Goal: Task Accomplishment & Management: Complete application form

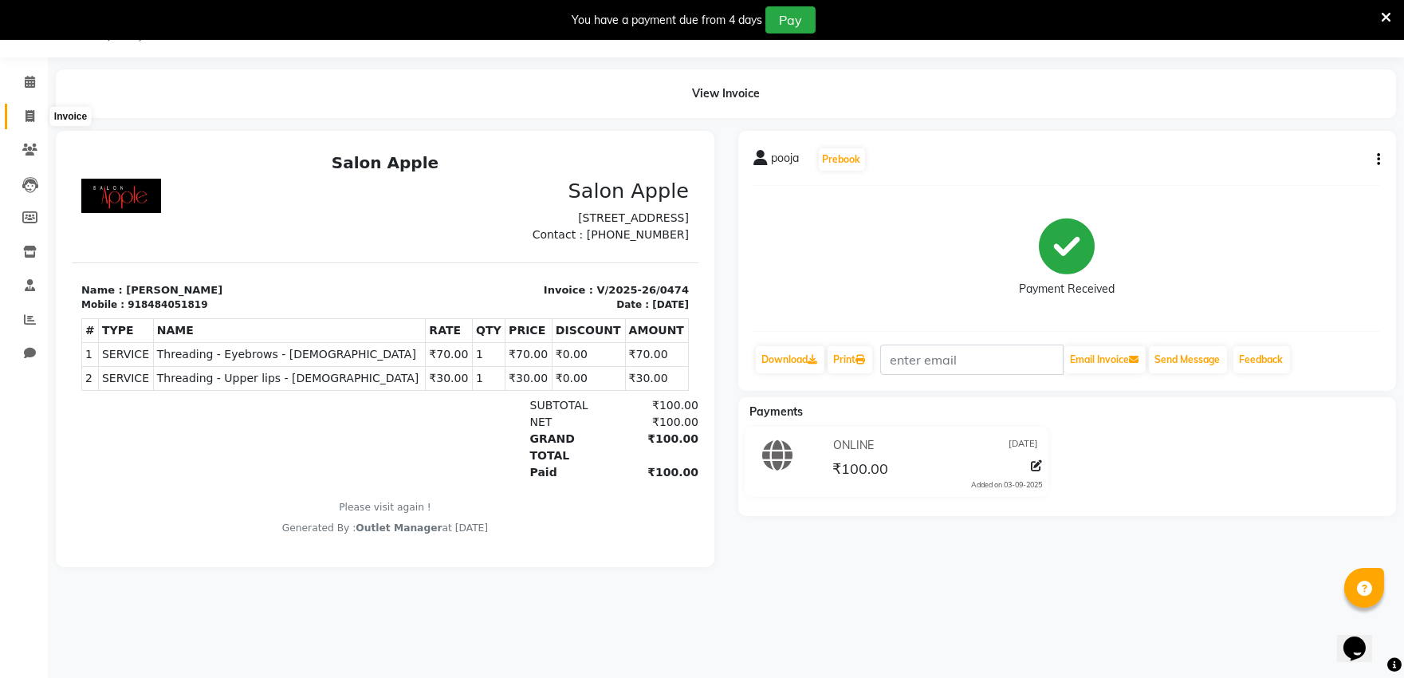
click at [26, 117] on icon at bounding box center [30, 116] width 9 height 12
select select "6774"
select select "service"
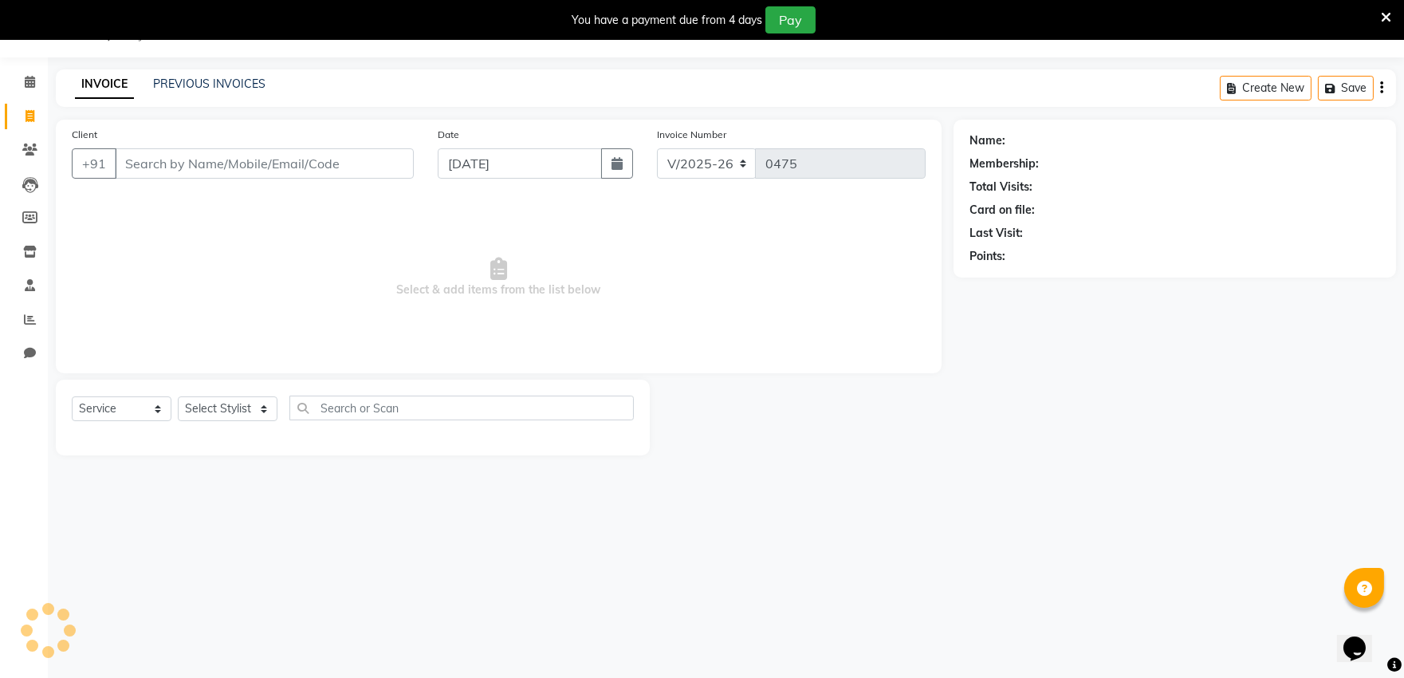
click at [207, 167] on input "Client" at bounding box center [264, 163] width 299 height 30
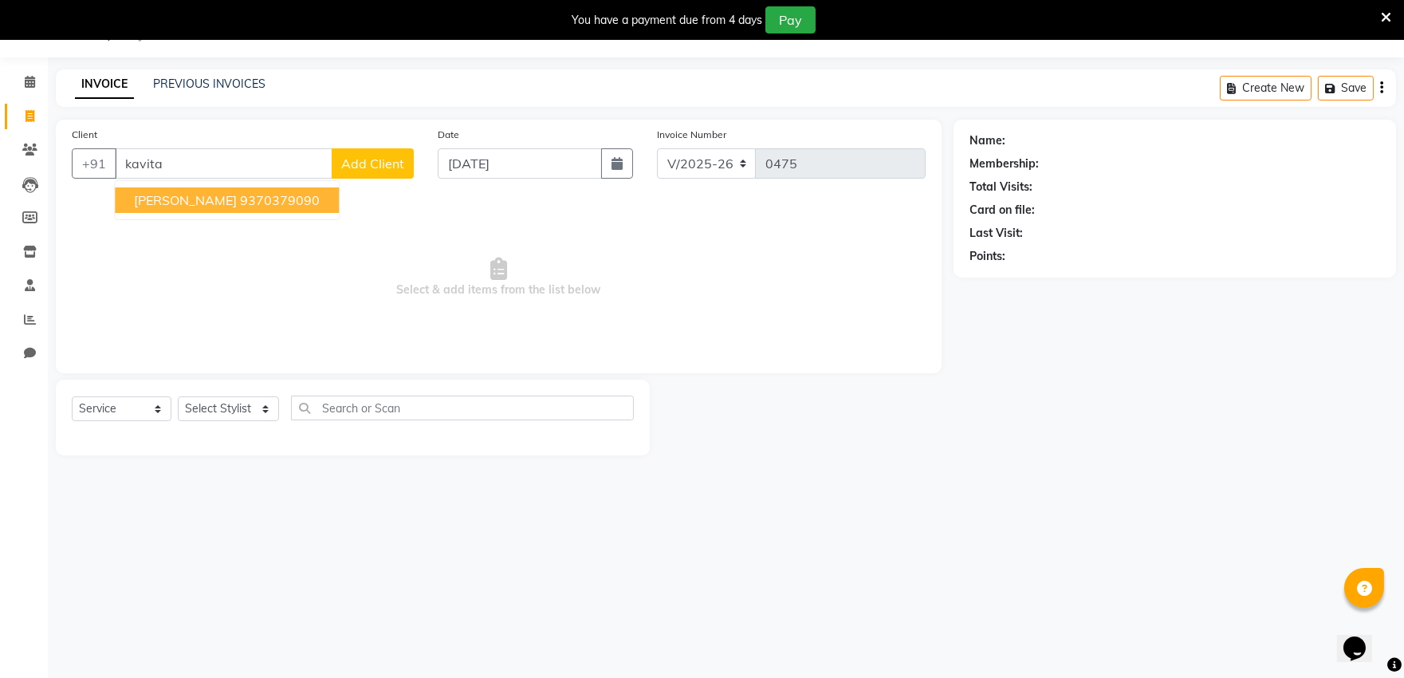
click at [258, 202] on ngb-highlight "9370379090" at bounding box center [280, 200] width 80 height 16
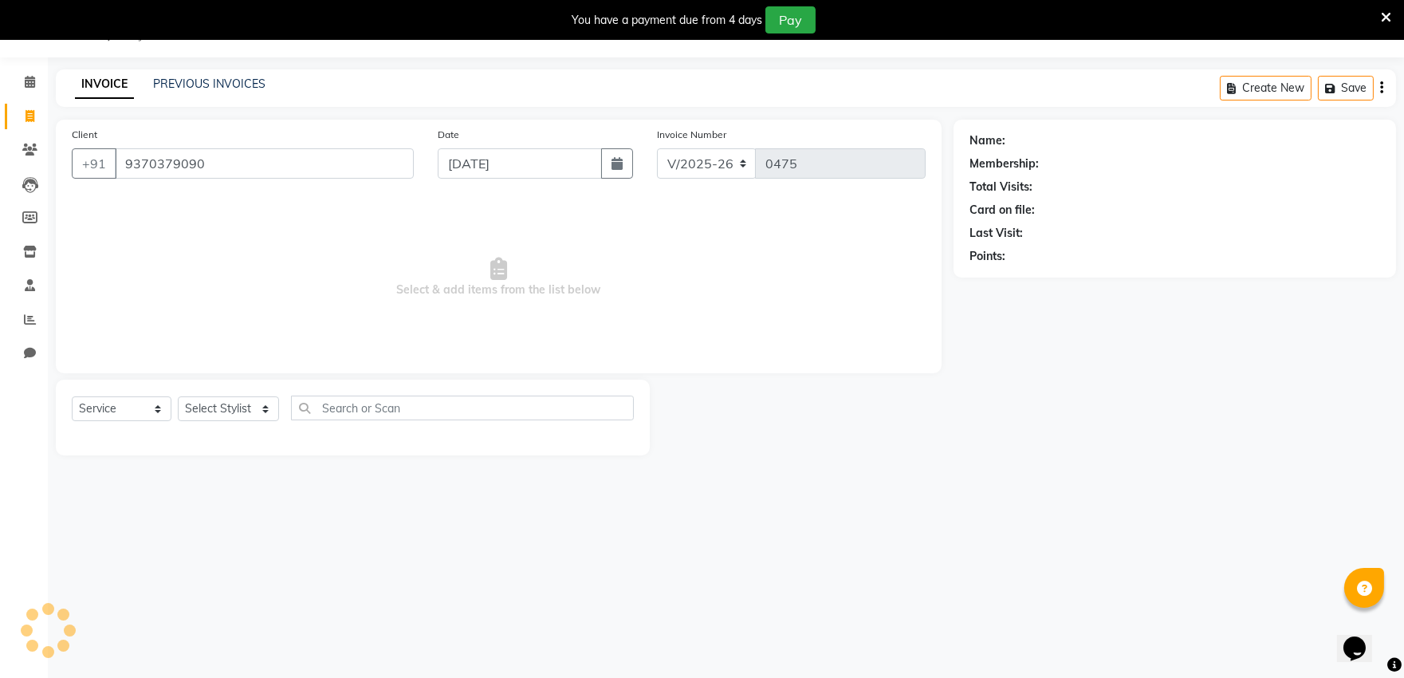
type input "9370379090"
click at [250, 408] on select "Select Stylist abhishek [PERSON_NAME] [PERSON_NAME] Outlet Manager [PERSON_NAME…" at bounding box center [228, 408] width 101 height 25
select select "53057"
click at [178, 397] on select "Select Stylist abhishek [PERSON_NAME] [PERSON_NAME] Outlet Manager [PERSON_NAME…" at bounding box center [228, 408] width 101 height 25
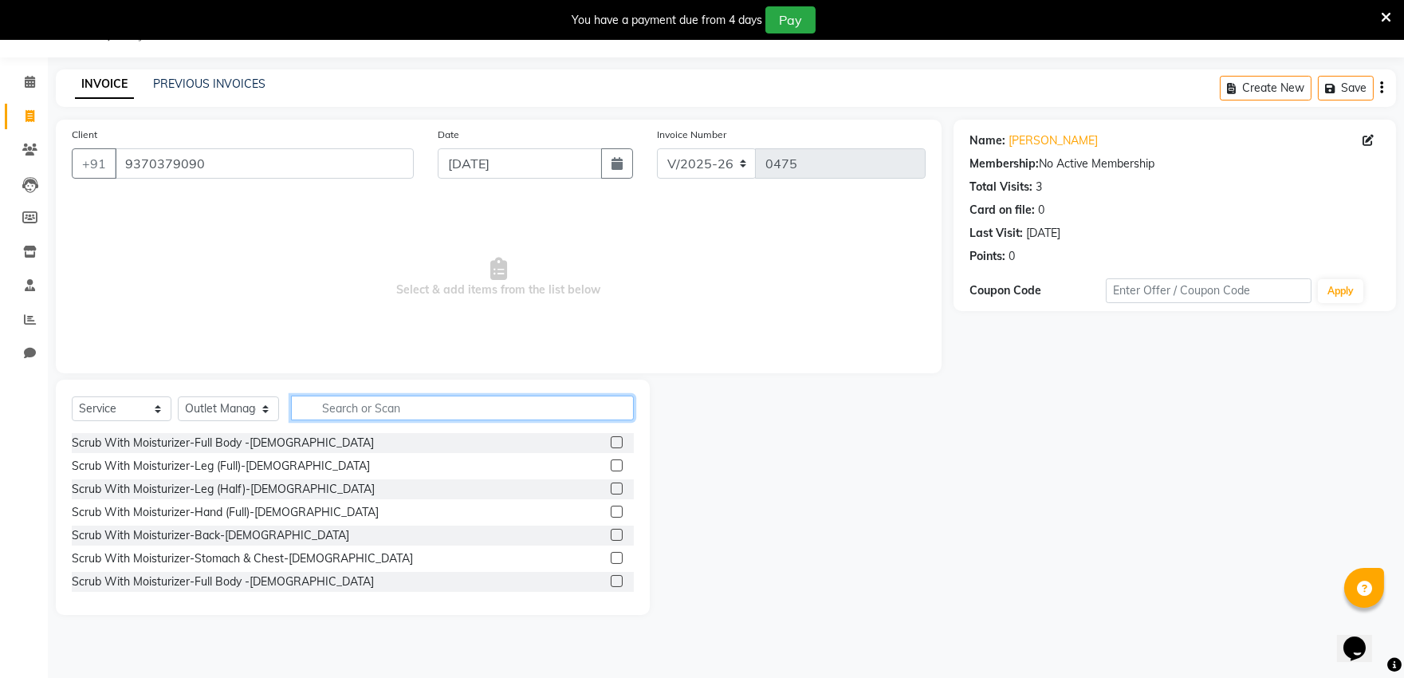
click at [427, 408] on input "text" at bounding box center [462, 408] width 343 height 25
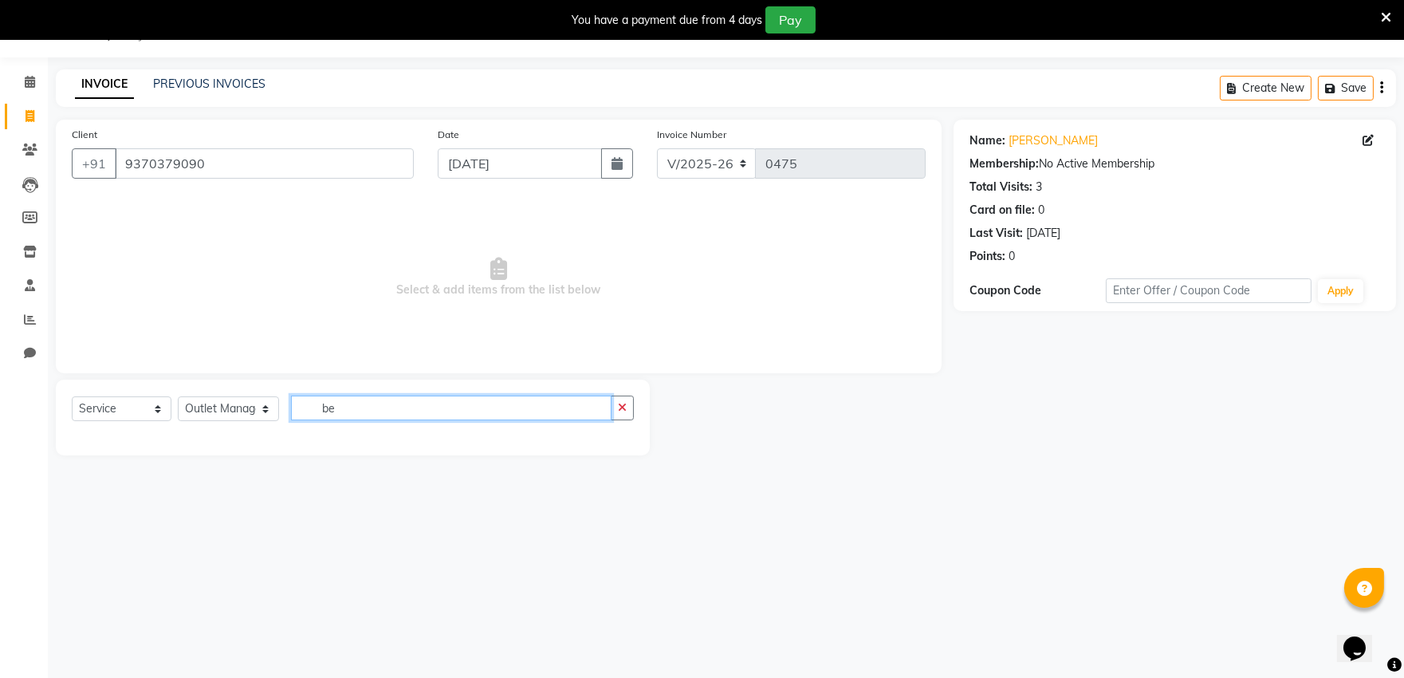
type input "b"
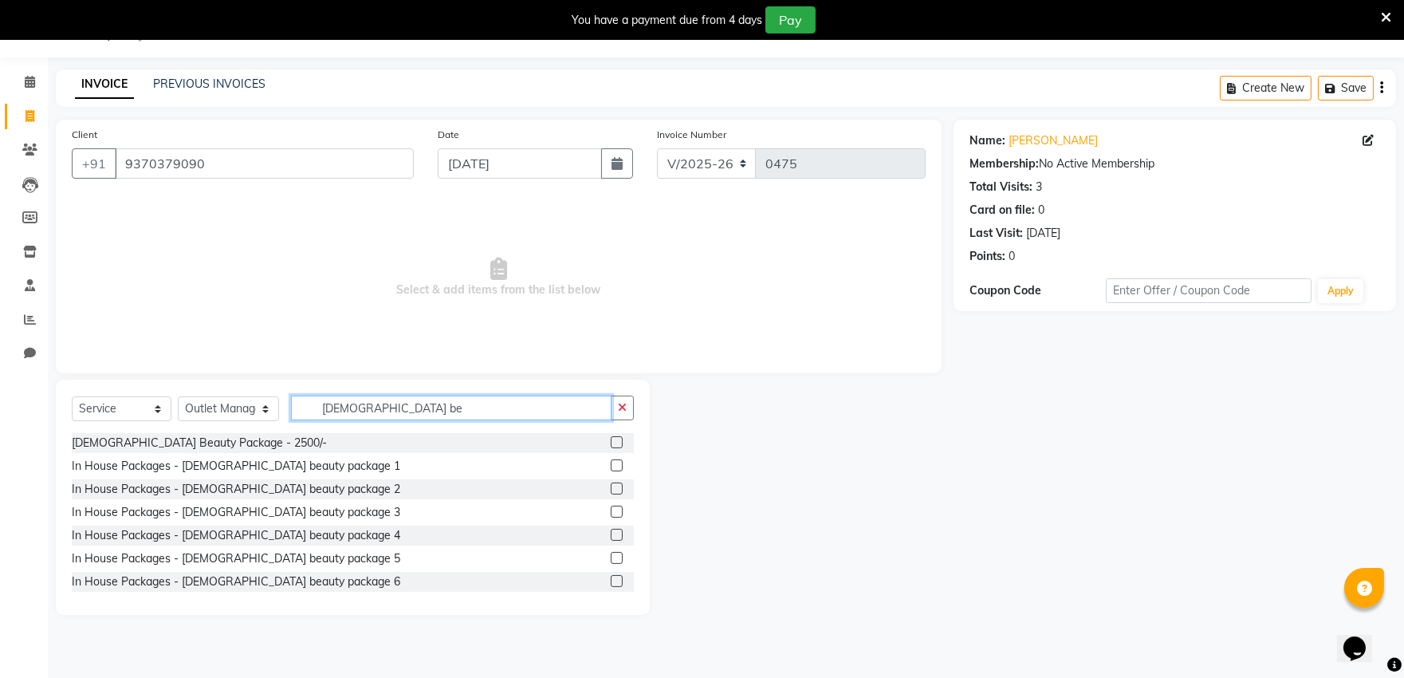
type input "[DEMOGRAPHIC_DATA] be"
click at [611, 484] on label at bounding box center [617, 488] width 12 height 12
click at [611, 484] on input "checkbox" at bounding box center [616, 489] width 10 height 10
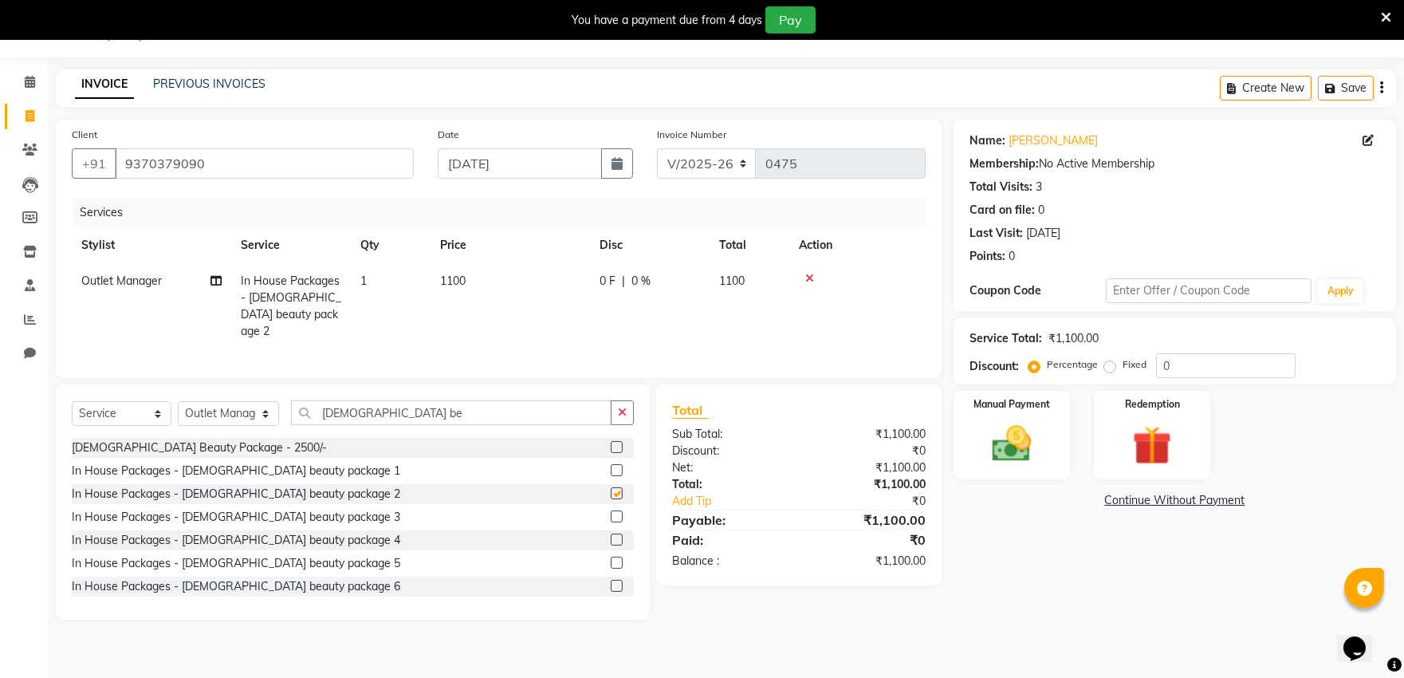
checkbox input "false"
click at [611, 511] on label at bounding box center [617, 516] width 12 height 12
click at [611, 512] on input "checkbox" at bounding box center [616, 517] width 10 height 10
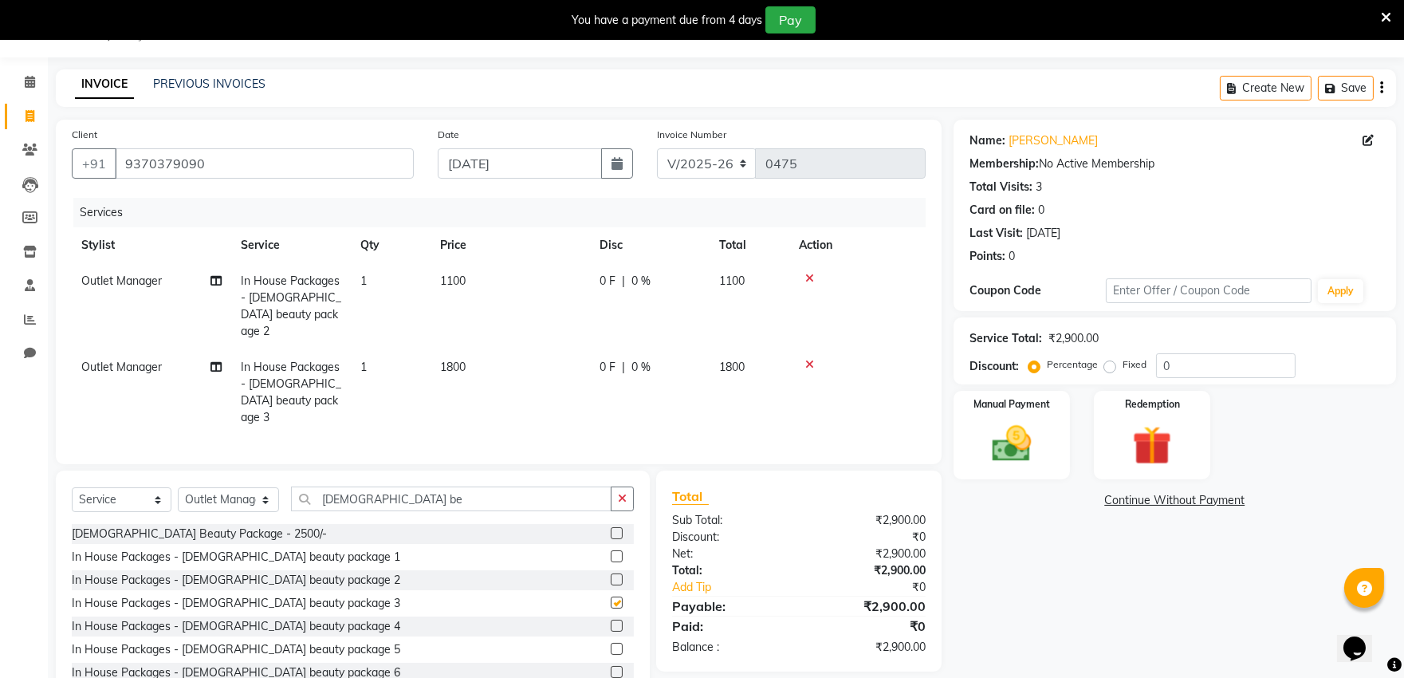
checkbox input "false"
click at [814, 275] on div at bounding box center [857, 278] width 117 height 11
click at [812, 275] on icon at bounding box center [809, 278] width 9 height 11
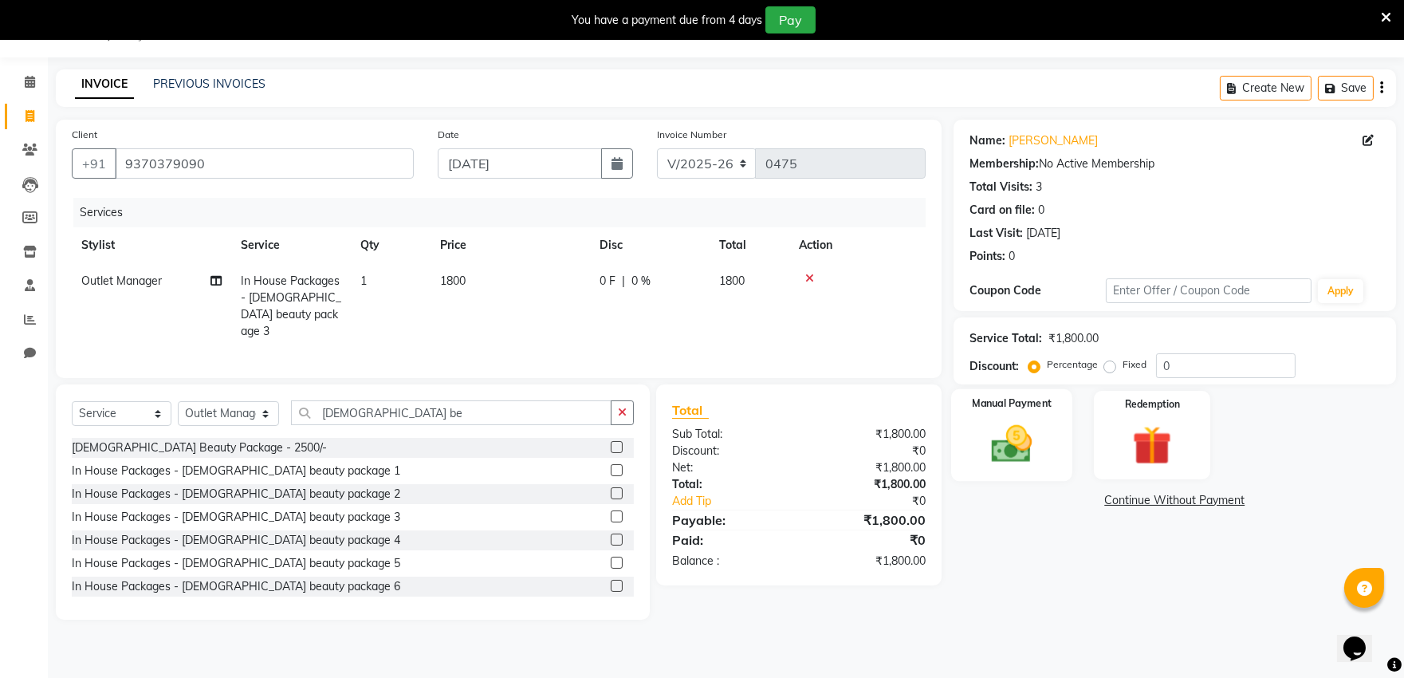
click at [1016, 443] on img at bounding box center [1012, 443] width 66 height 47
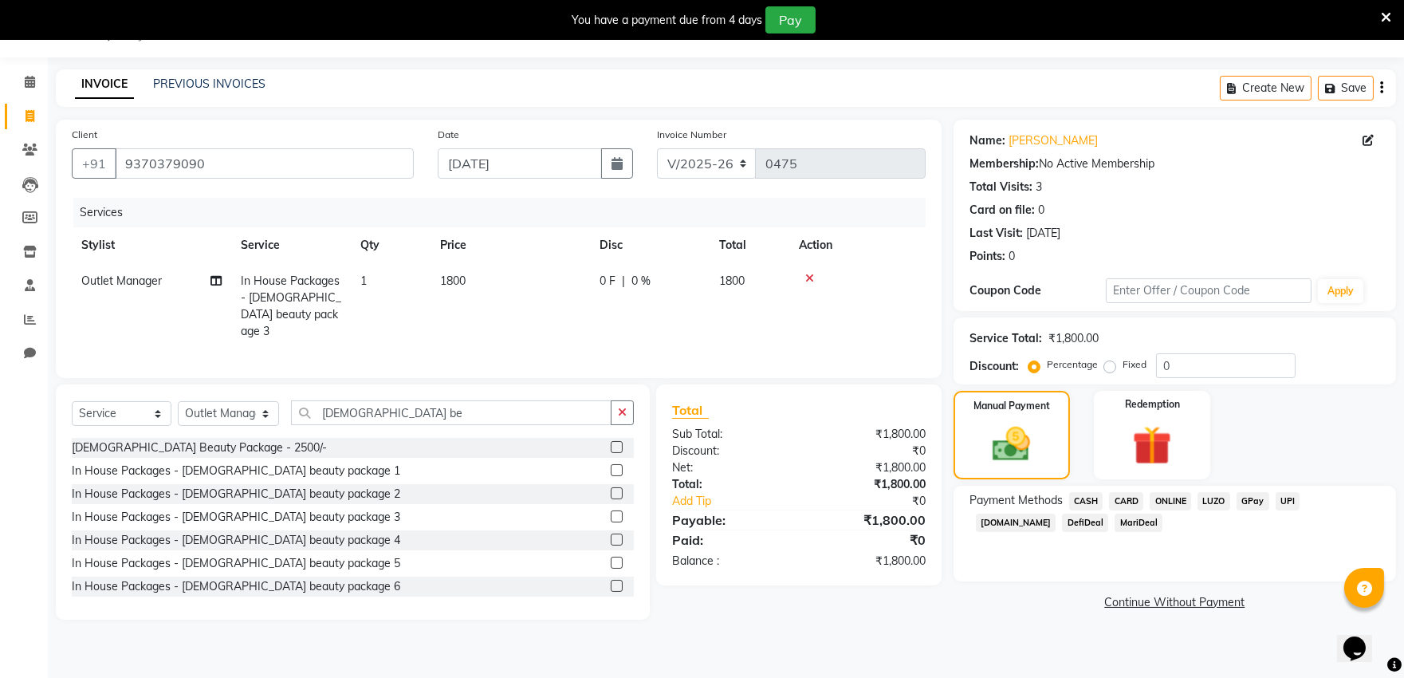
click at [1094, 502] on span "CASH" at bounding box center [1086, 501] width 34 height 18
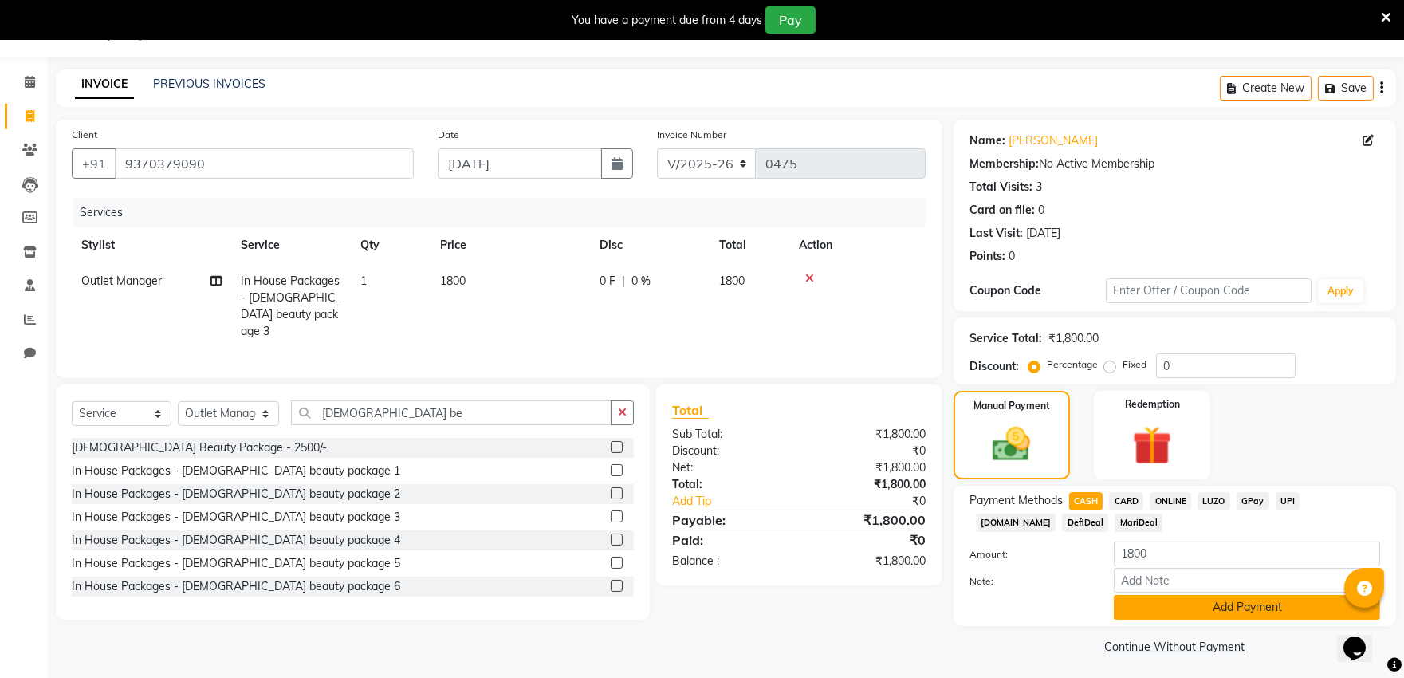
click at [1147, 616] on button "Add Payment" at bounding box center [1247, 607] width 266 height 25
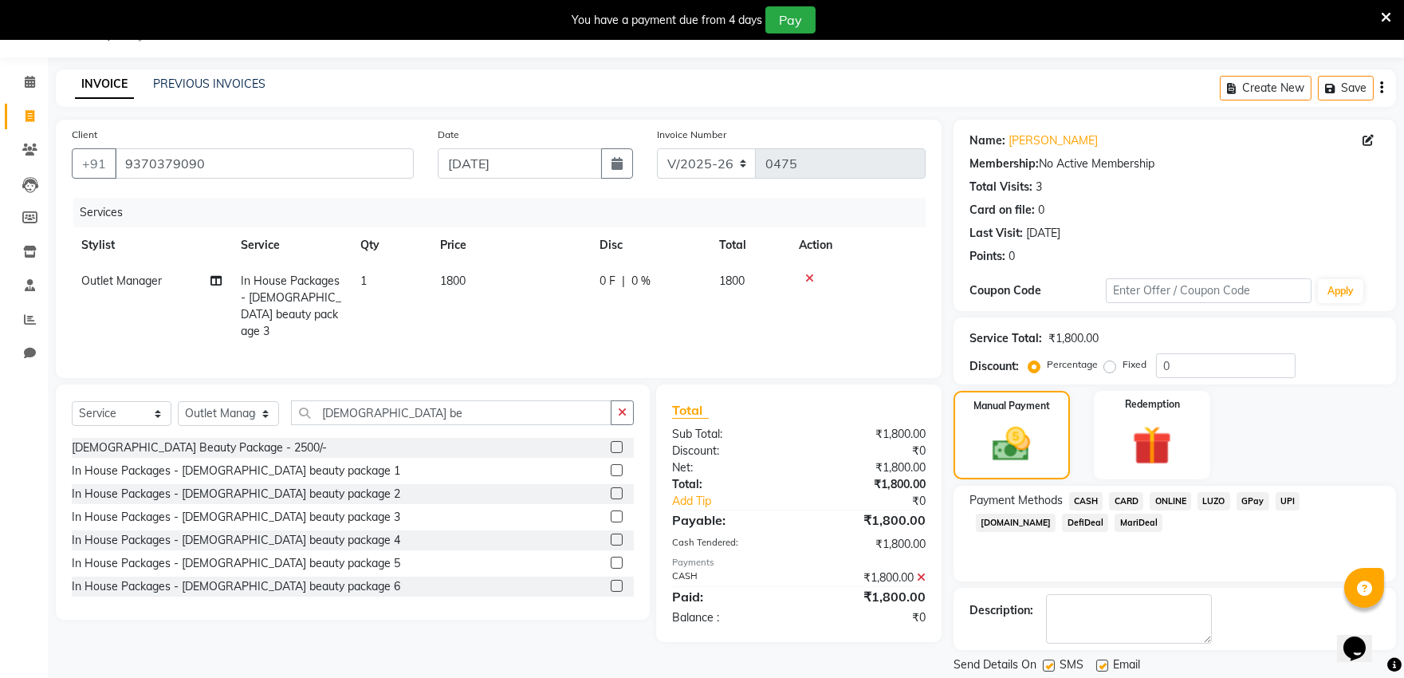
scroll to position [90, 0]
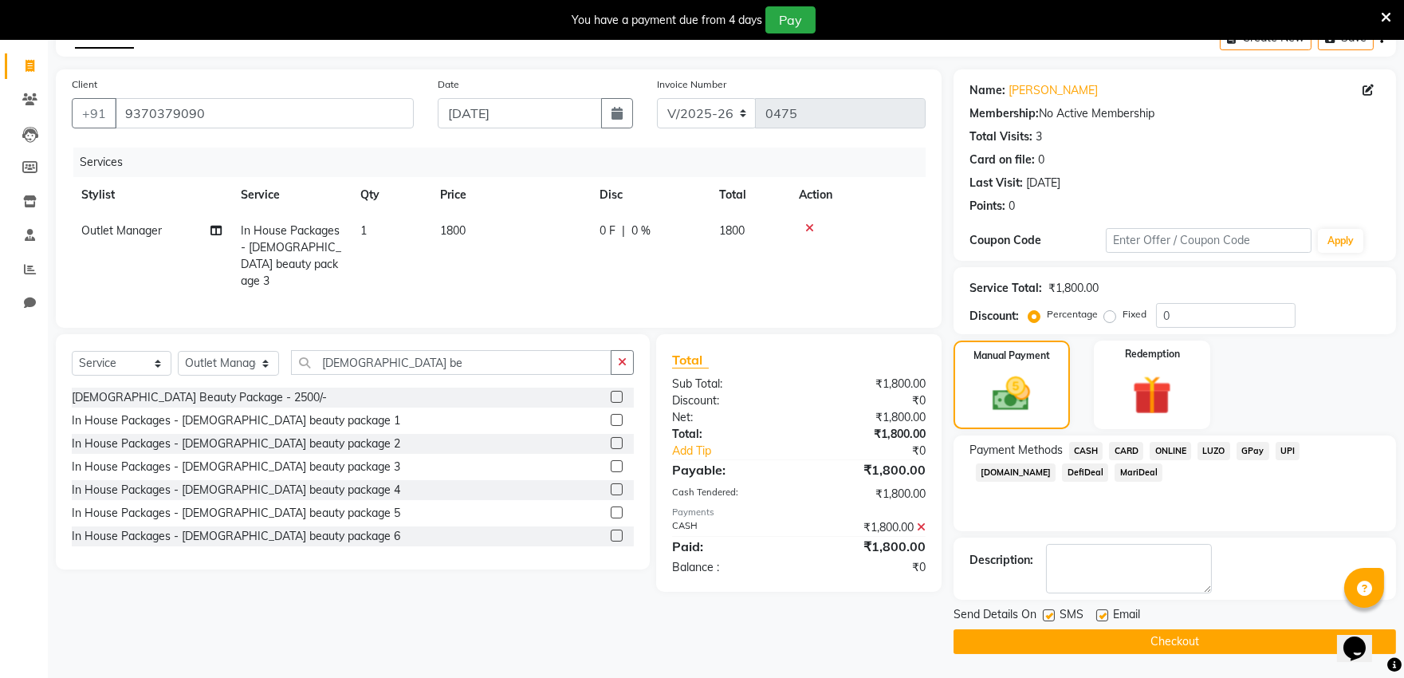
click at [1127, 638] on button "Checkout" at bounding box center [1175, 641] width 443 height 25
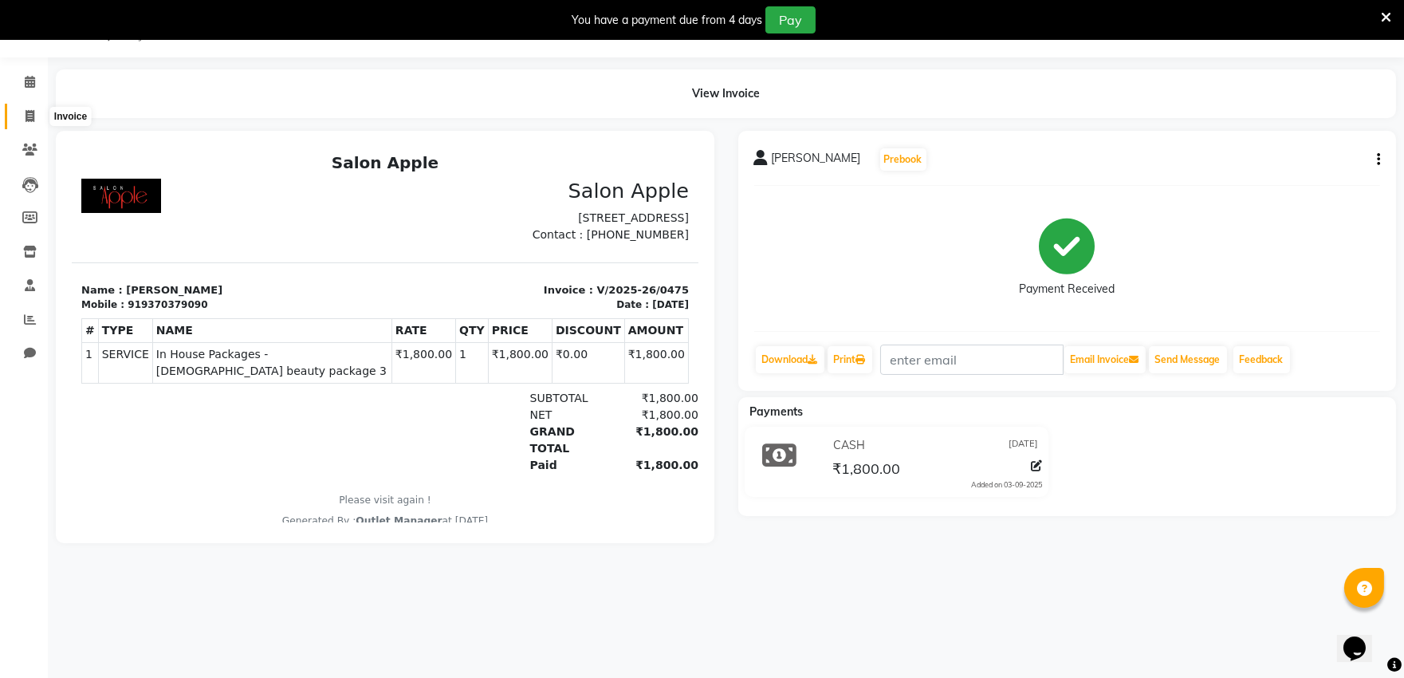
click at [22, 113] on span at bounding box center [30, 117] width 28 height 18
select select "6774"
select select "service"
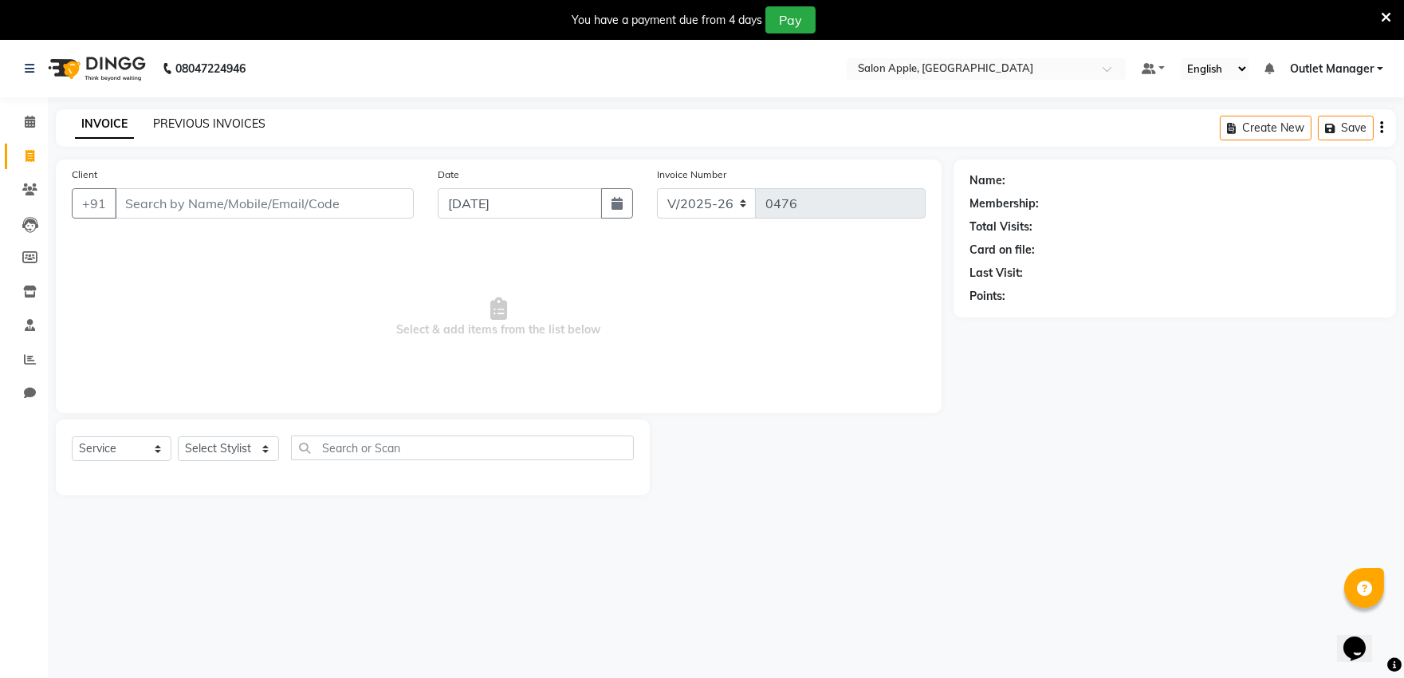
click at [212, 124] on link "PREVIOUS INVOICES" at bounding box center [209, 123] width 112 height 14
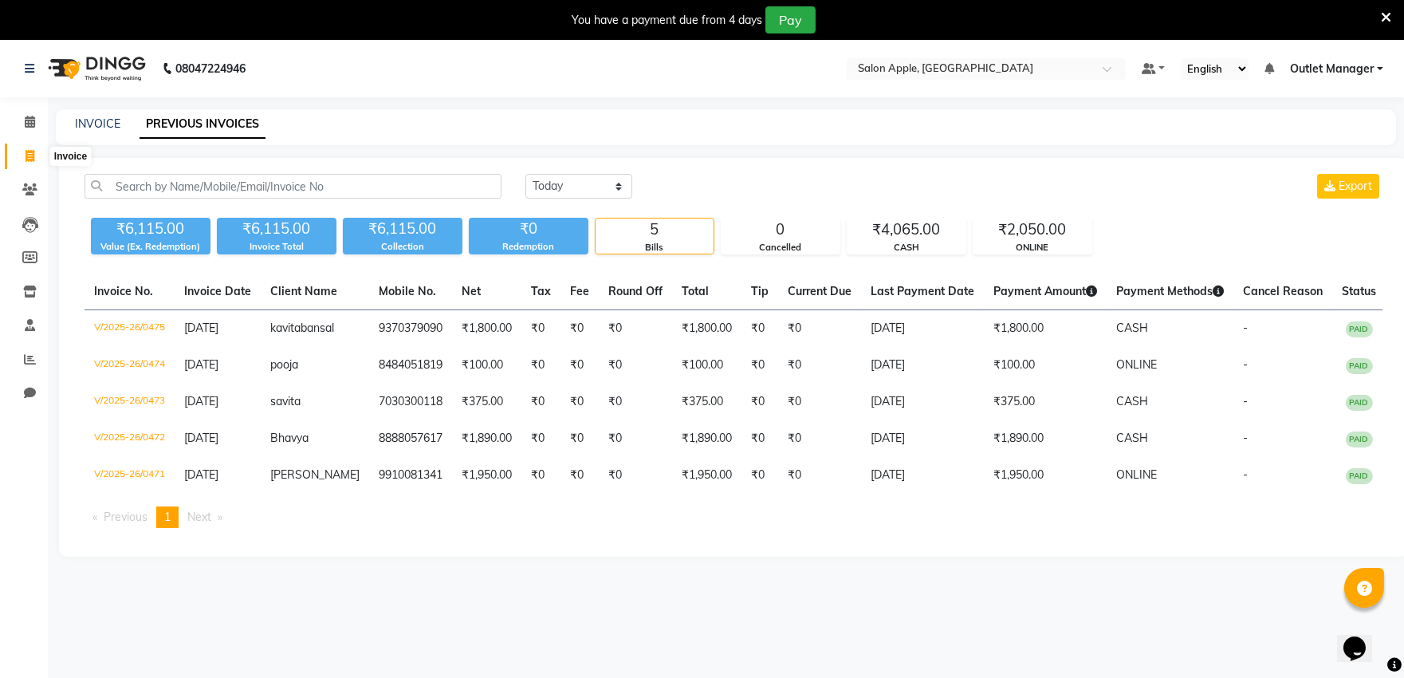
drag, startPoint x: 34, startPoint y: 158, endPoint x: 20, endPoint y: 170, distance: 18.7
click at [34, 158] on span at bounding box center [30, 157] width 28 height 18
select select "service"
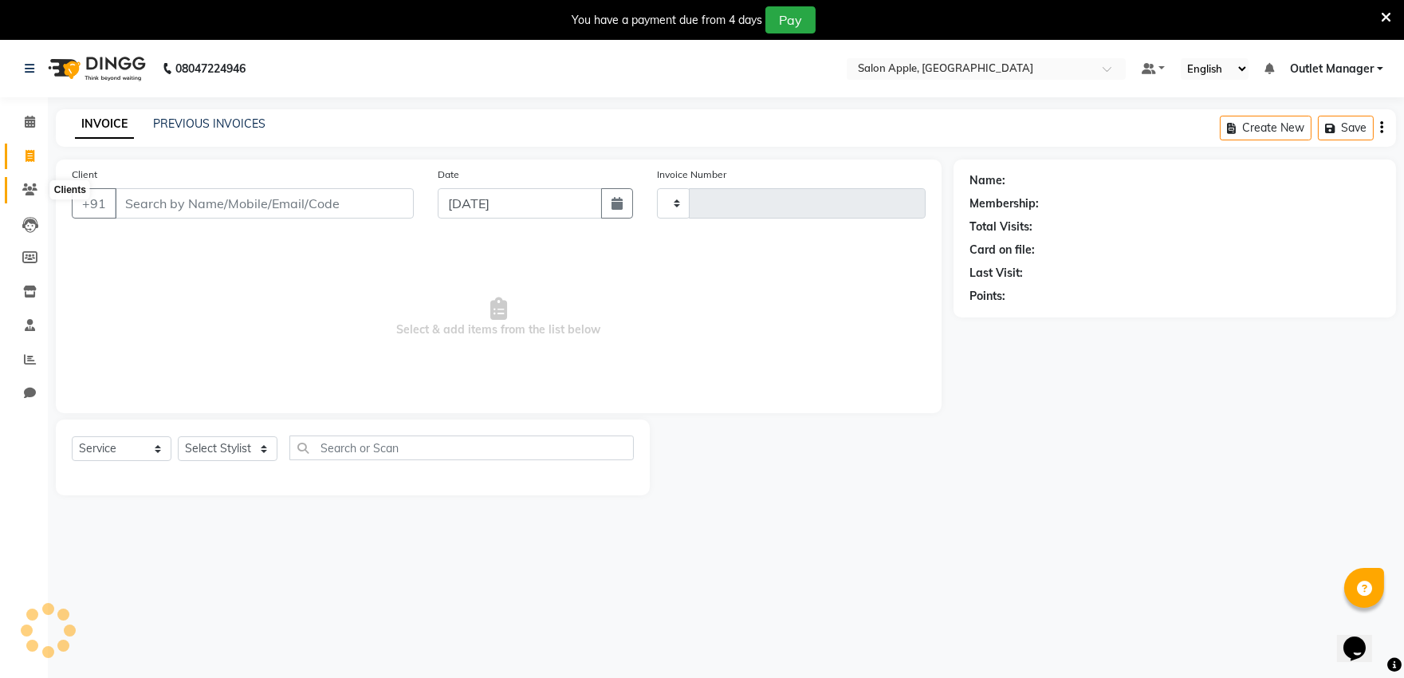
type input "0476"
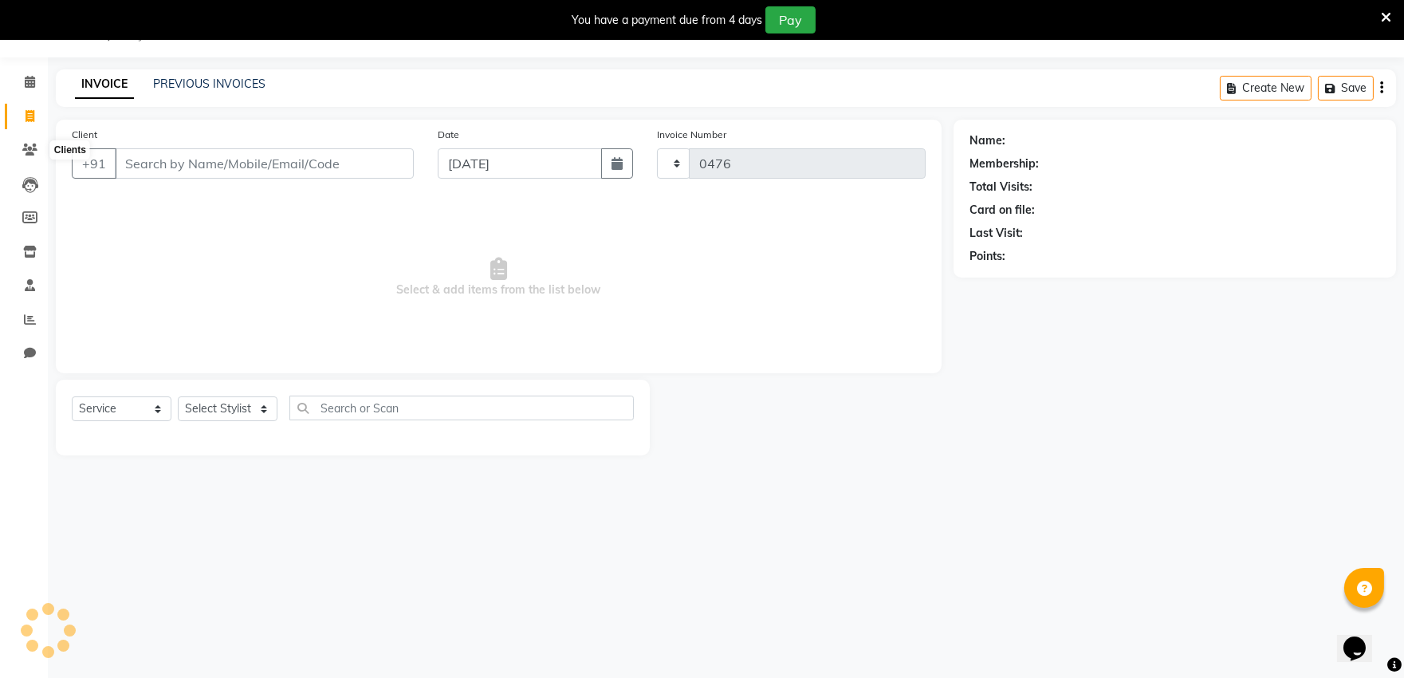
select select "6774"
click at [229, 401] on select "Select Stylist abhishek [PERSON_NAME] [PERSON_NAME] Outlet Manager [PERSON_NAME…" at bounding box center [228, 408] width 101 height 25
select select "53057"
click at [178, 397] on select "Select Stylist abhishek [PERSON_NAME] [PERSON_NAME] Outlet Manager [PERSON_NAME…" at bounding box center [228, 408] width 101 height 25
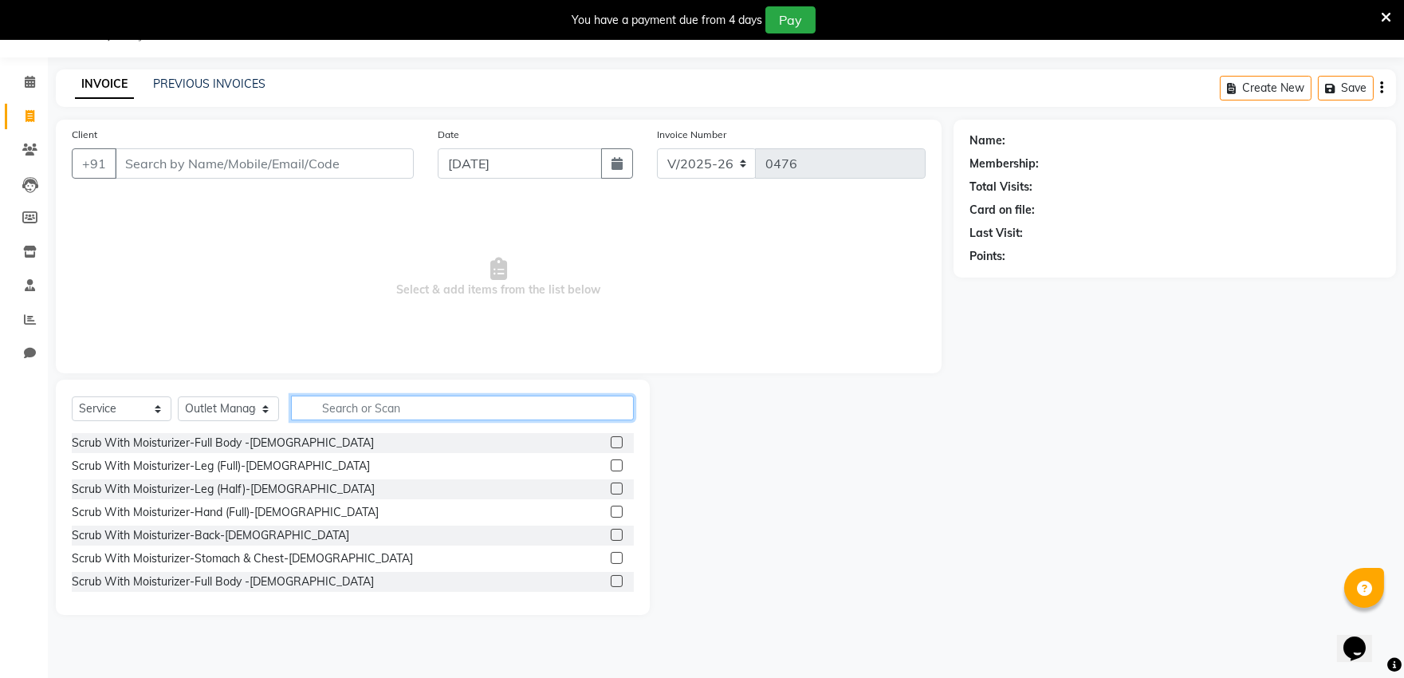
click at [408, 412] on input "text" at bounding box center [462, 408] width 343 height 25
type input "f"
type input "cle"
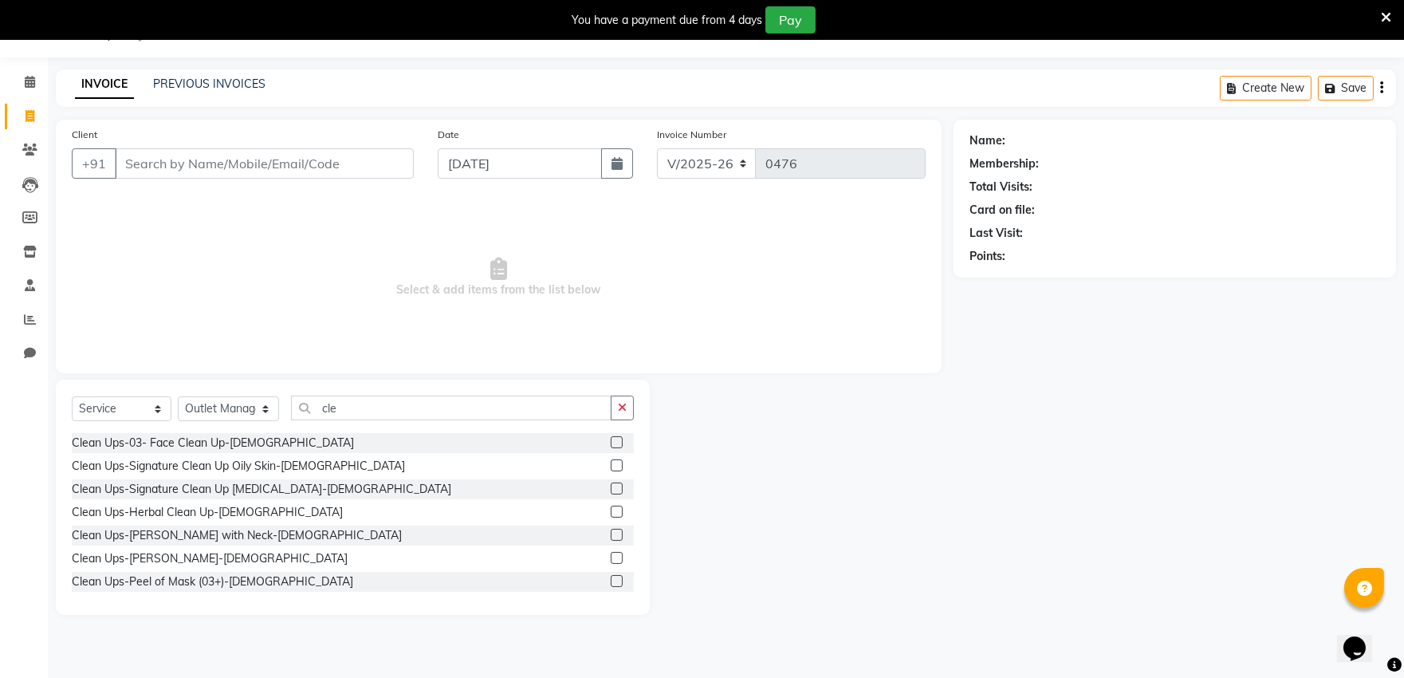
click at [611, 488] on label at bounding box center [617, 488] width 12 height 12
click at [611, 488] on input "checkbox" at bounding box center [616, 489] width 10 height 10
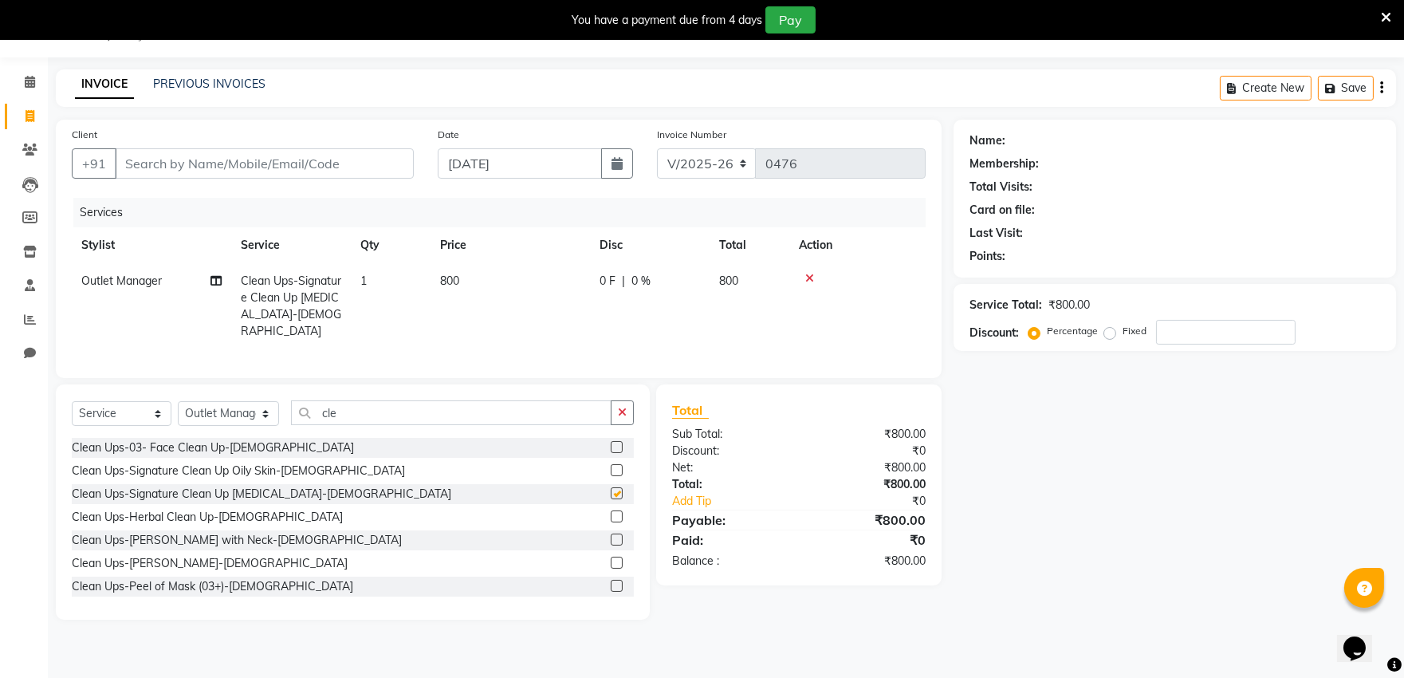
checkbox input "false"
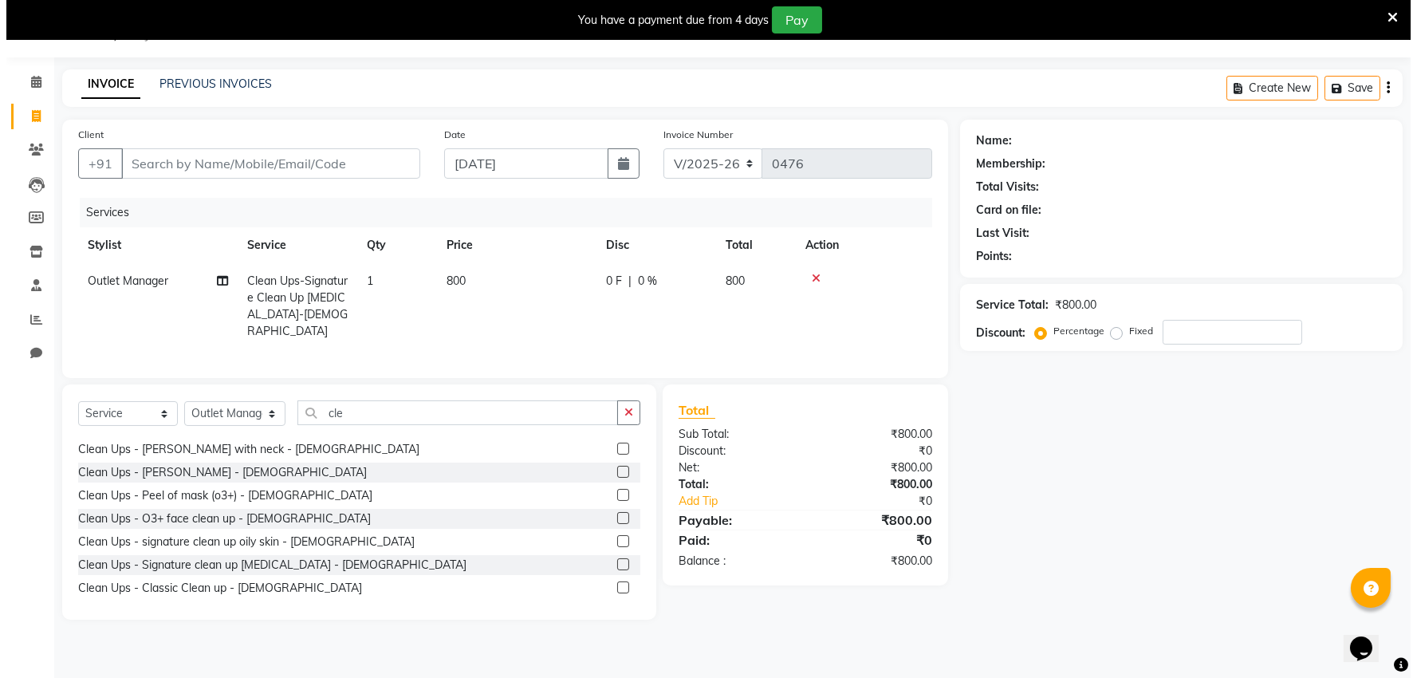
scroll to position [620, 0]
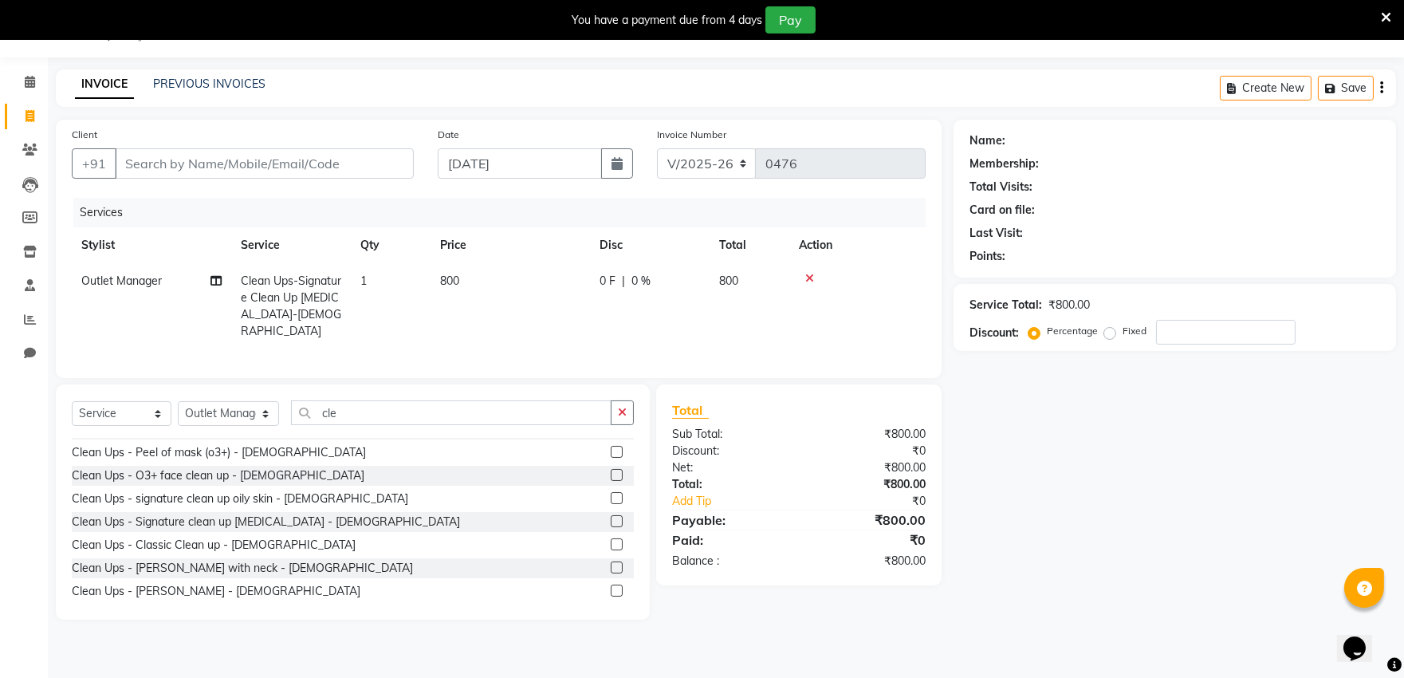
click at [611, 471] on label at bounding box center [617, 475] width 12 height 12
click at [611, 471] on input "checkbox" at bounding box center [616, 476] width 10 height 10
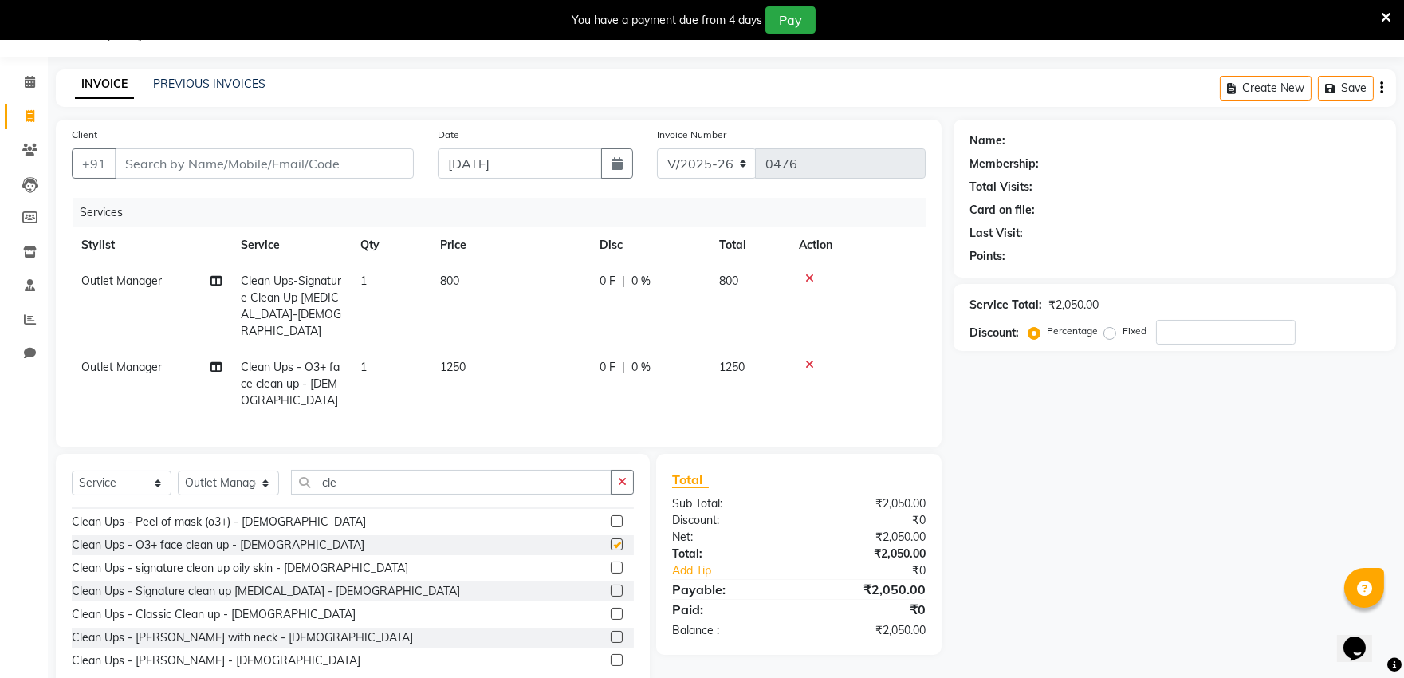
checkbox input "false"
click at [808, 276] on icon at bounding box center [809, 278] width 9 height 11
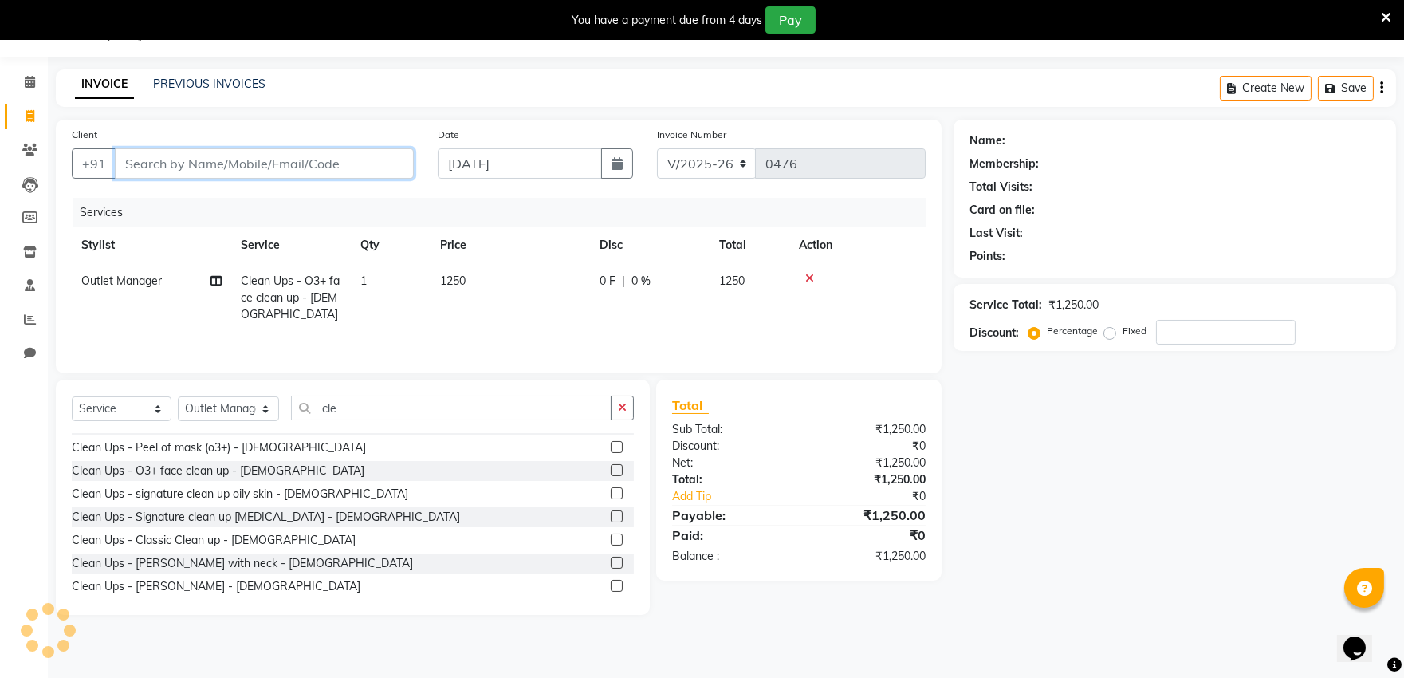
click at [379, 163] on input "Client" at bounding box center [264, 163] width 299 height 30
type input "7"
type input "0"
type input "7503760843"
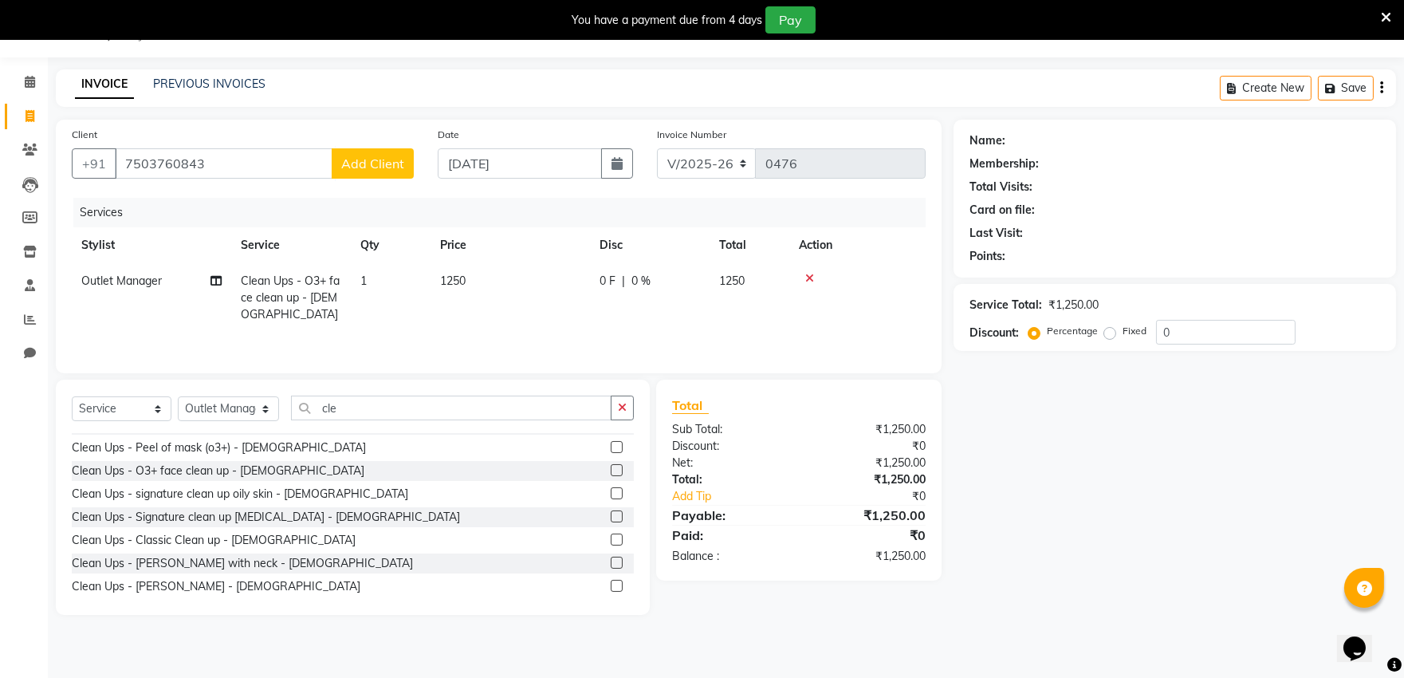
click at [384, 167] on span "Add Client" at bounding box center [372, 164] width 63 height 16
select select "22"
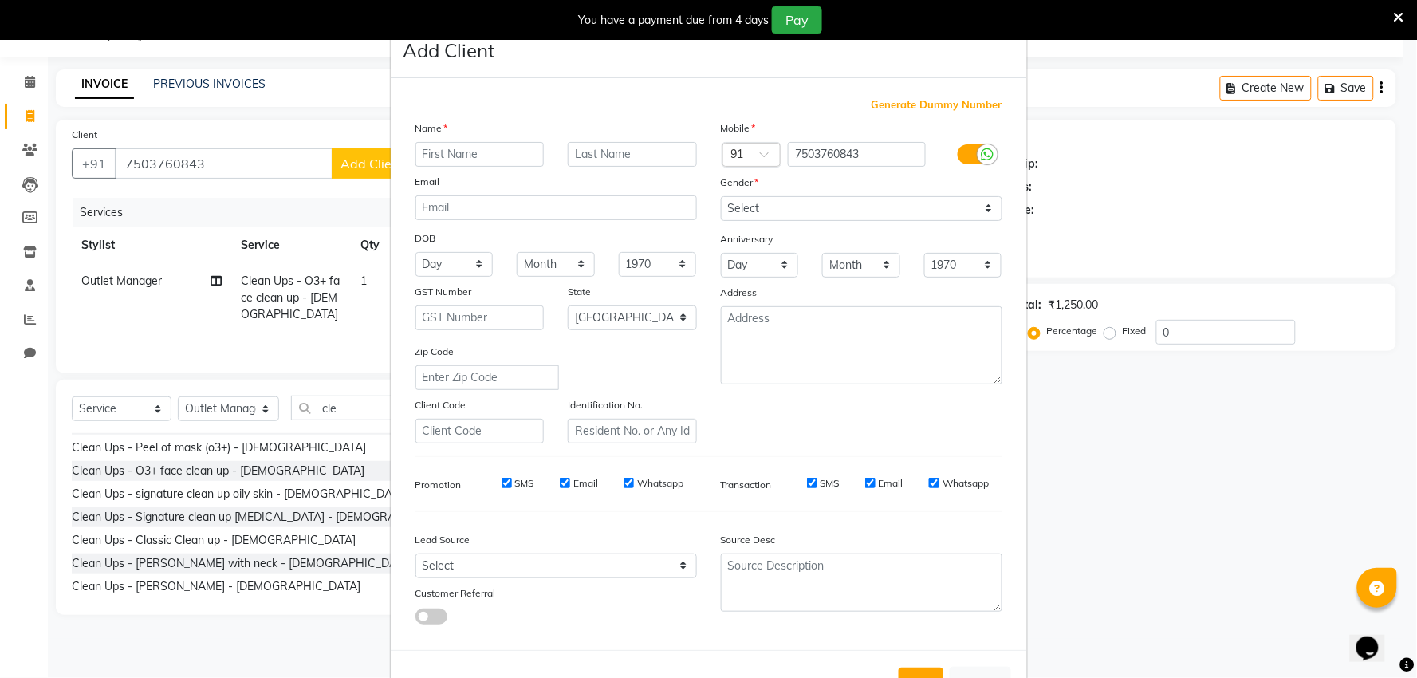
click at [421, 152] on input "text" at bounding box center [479, 154] width 129 height 25
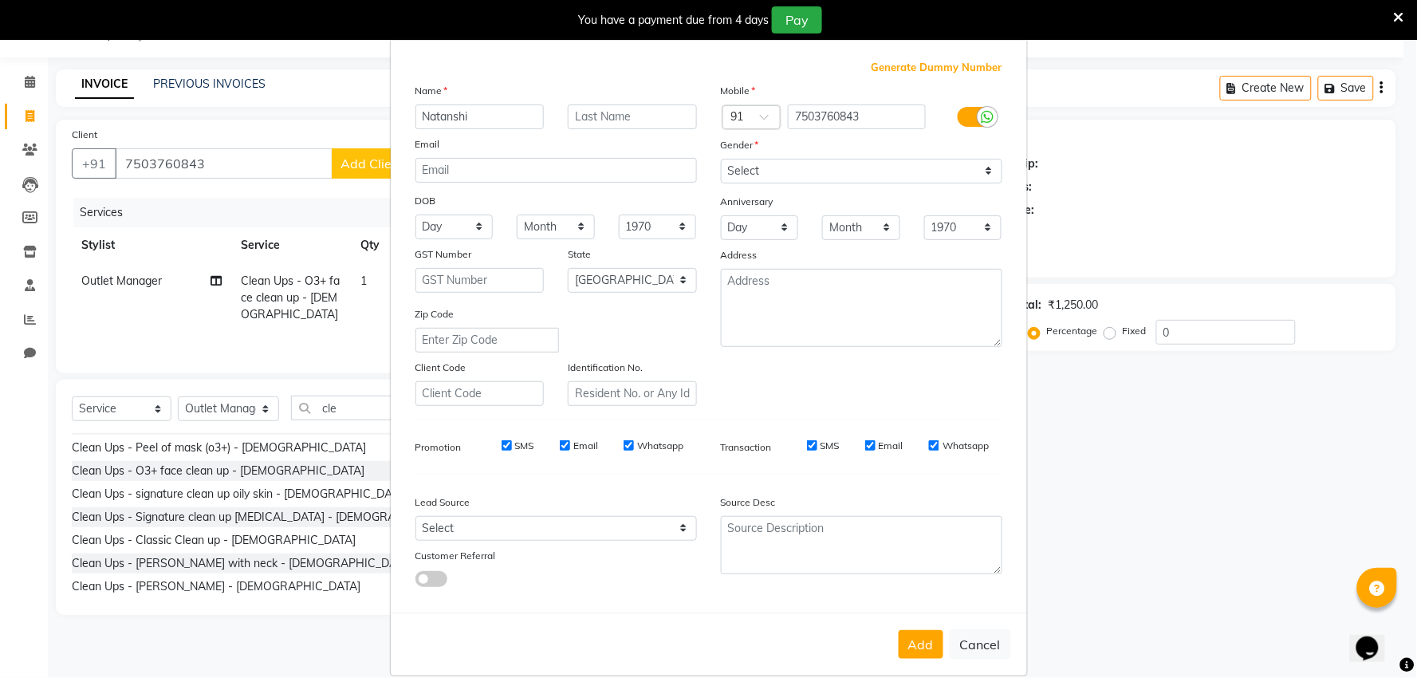
scroll to position [59, 0]
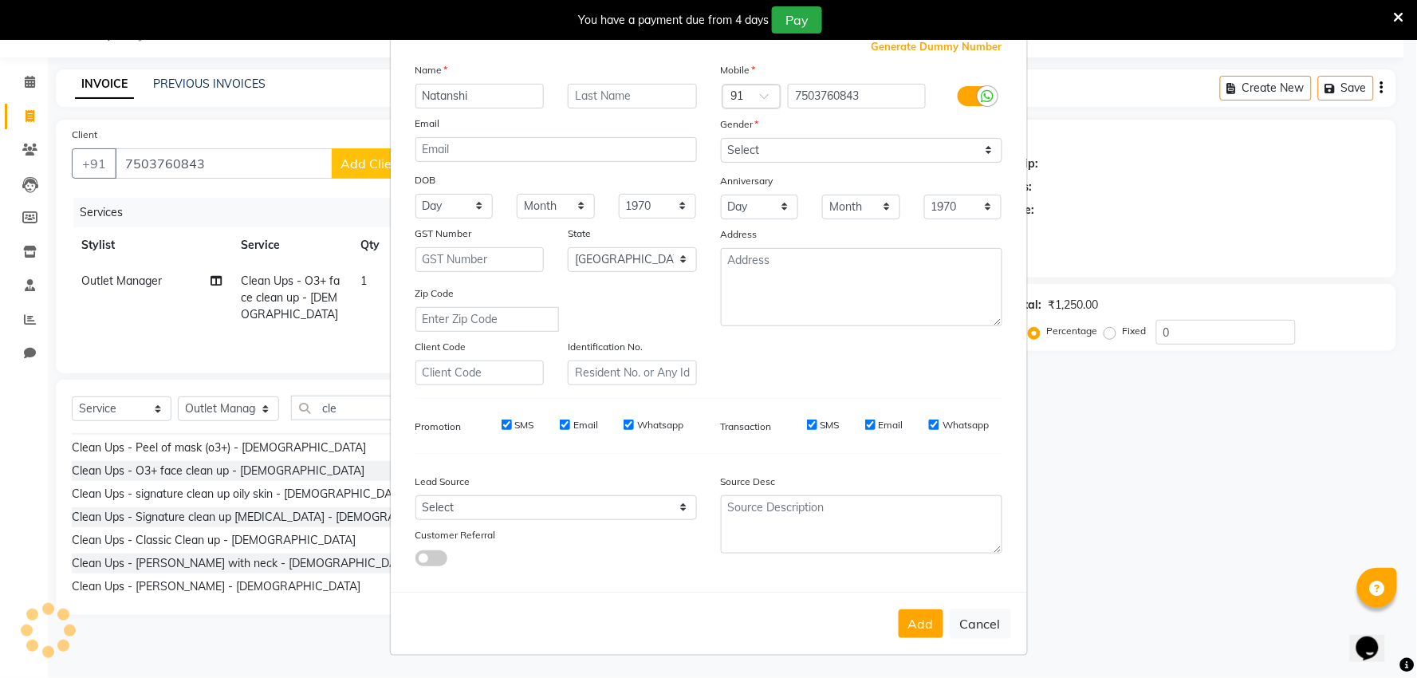
type input "Natanshi"
click at [779, 147] on select "Select [DEMOGRAPHIC_DATA] [DEMOGRAPHIC_DATA] Other Prefer Not To Say" at bounding box center [862, 150] width 282 height 25
select select "[DEMOGRAPHIC_DATA]"
click at [721, 138] on select "Select [DEMOGRAPHIC_DATA] [DEMOGRAPHIC_DATA] Other Prefer Not To Say" at bounding box center [862, 150] width 282 height 25
click at [899, 620] on button "Add" at bounding box center [921, 623] width 45 height 29
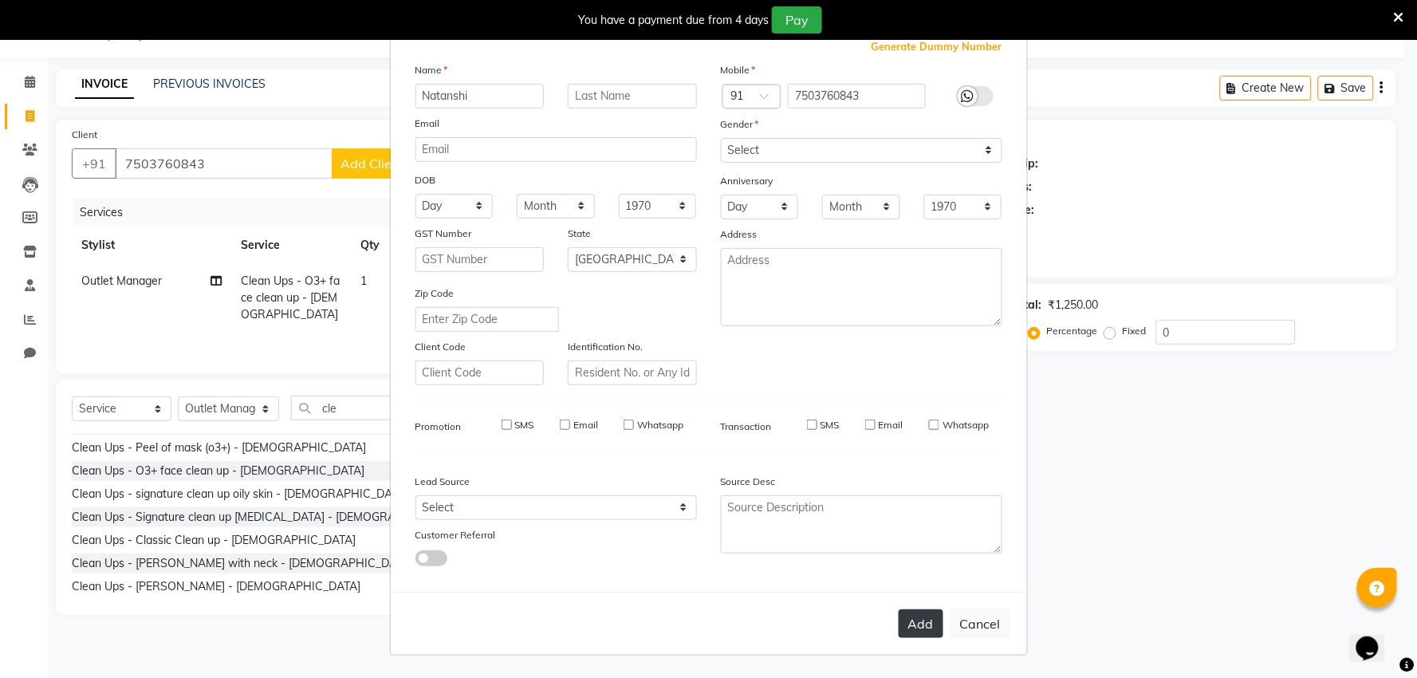
select select
select select "null"
select select
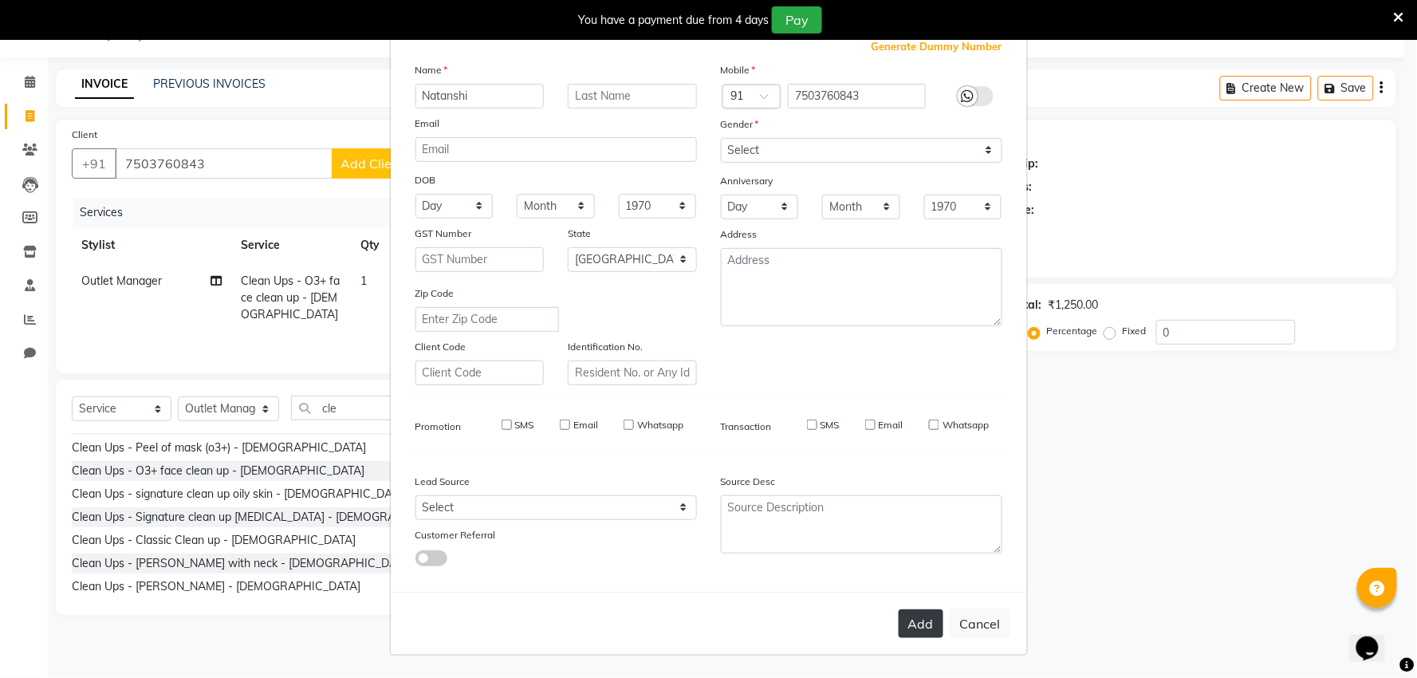
select select
checkbox input "false"
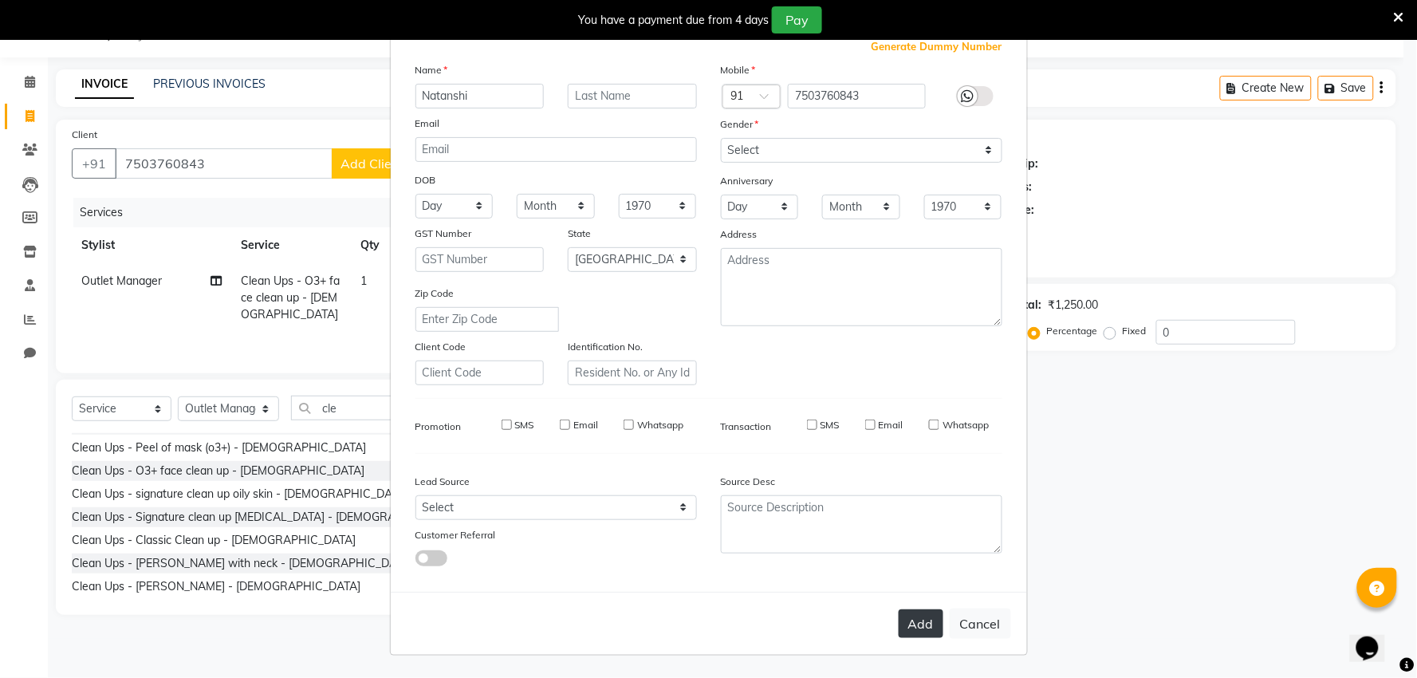
checkbox input "false"
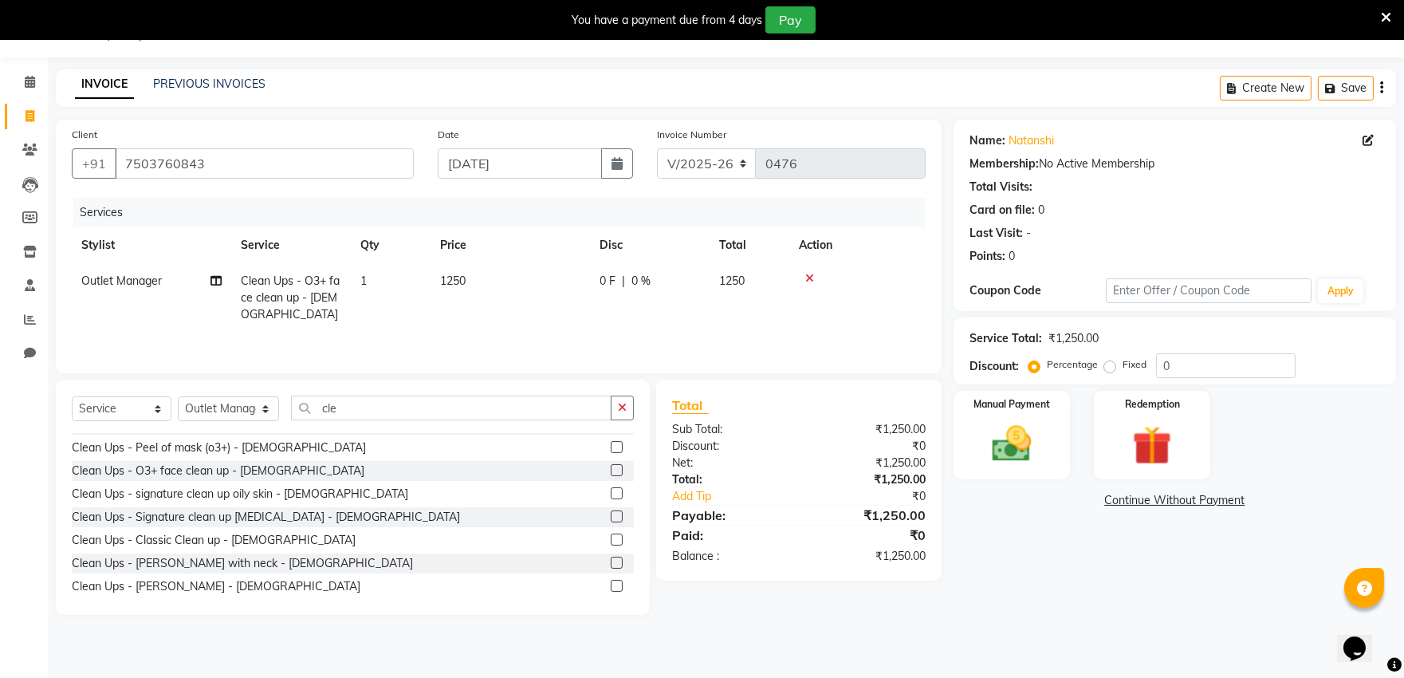
click at [69, 514] on div "Select Service Product Membership Package Voucher Prepaid Gift Card Select Styl…" at bounding box center [353, 497] width 594 height 235
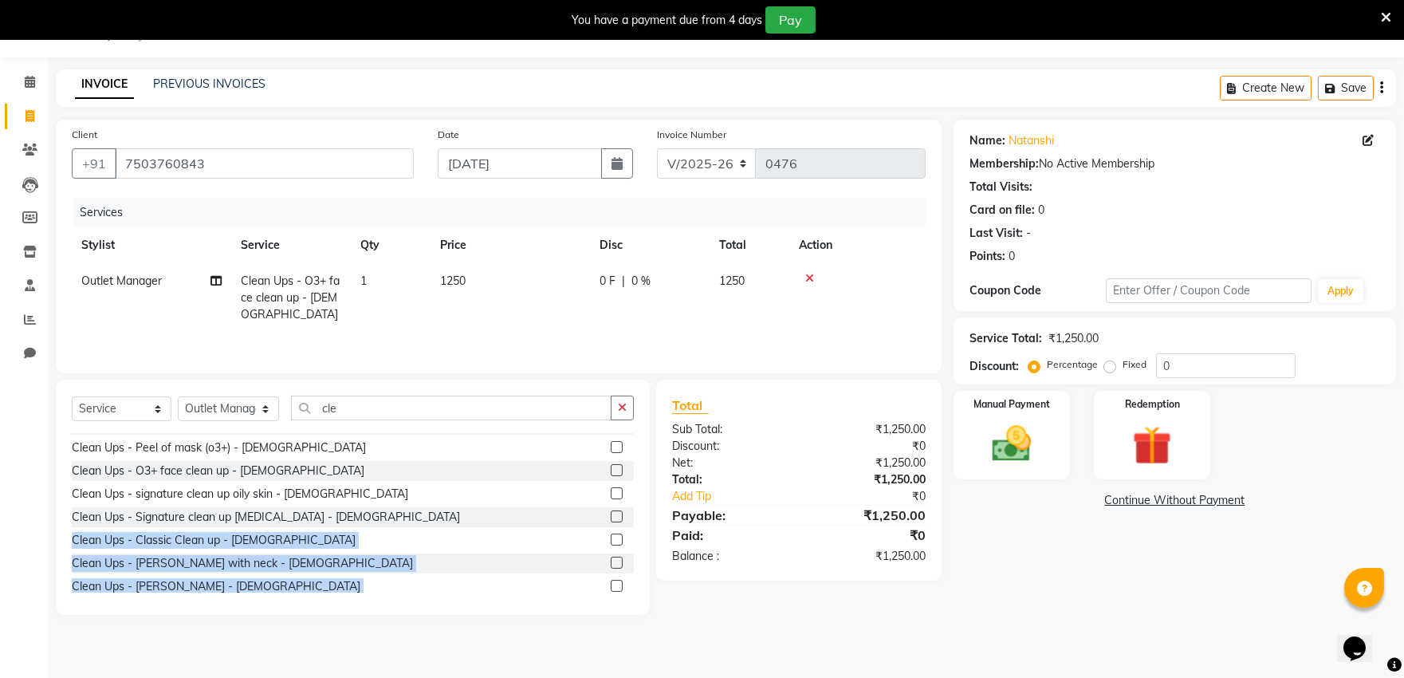
click at [76, 638] on html "08047224946 Select Location × Salon Apple, [GEOGRAPHIC_DATA] Town Default Panel…" at bounding box center [702, 299] width 1404 height 678
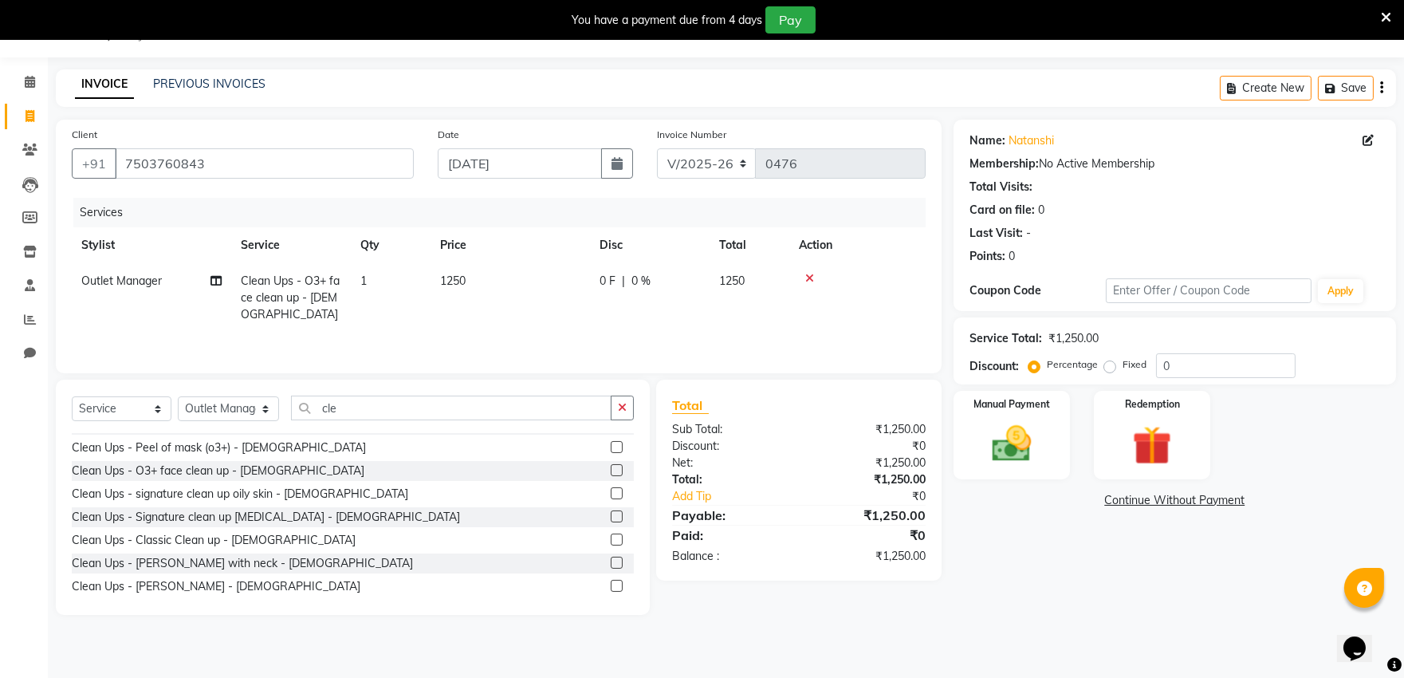
drag, startPoint x: 18, startPoint y: 636, endPoint x: 33, endPoint y: 612, distance: 28.3
click at [33, 612] on div "Calendar Invoice Clients Leads Members Inventory Staff Reports Chat Completed I…" at bounding box center [107, 349] width 215 height 608
click at [14, 593] on div "Calendar Invoice Clients Leads Members Inventory Staff Reports Chat Completed I…" at bounding box center [107, 349] width 215 height 608
click at [254, 163] on input "7503760843" at bounding box center [264, 163] width 299 height 30
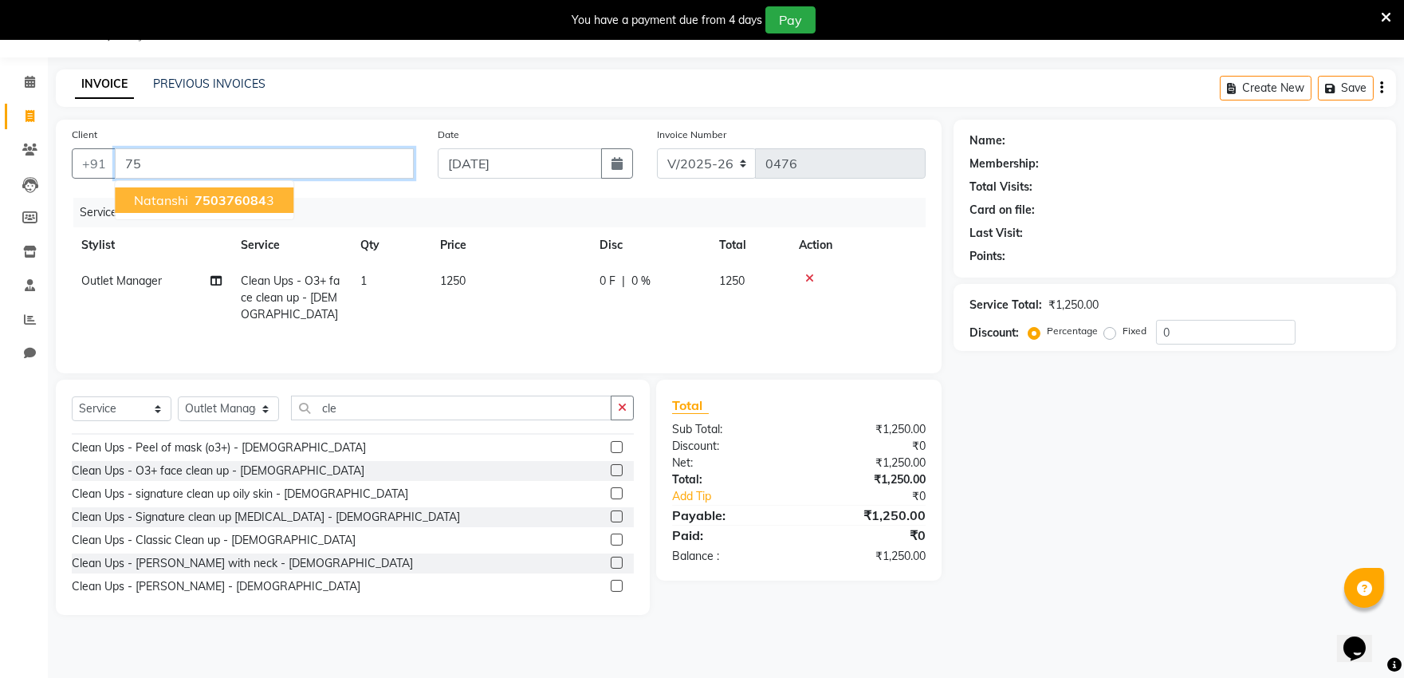
type input "7"
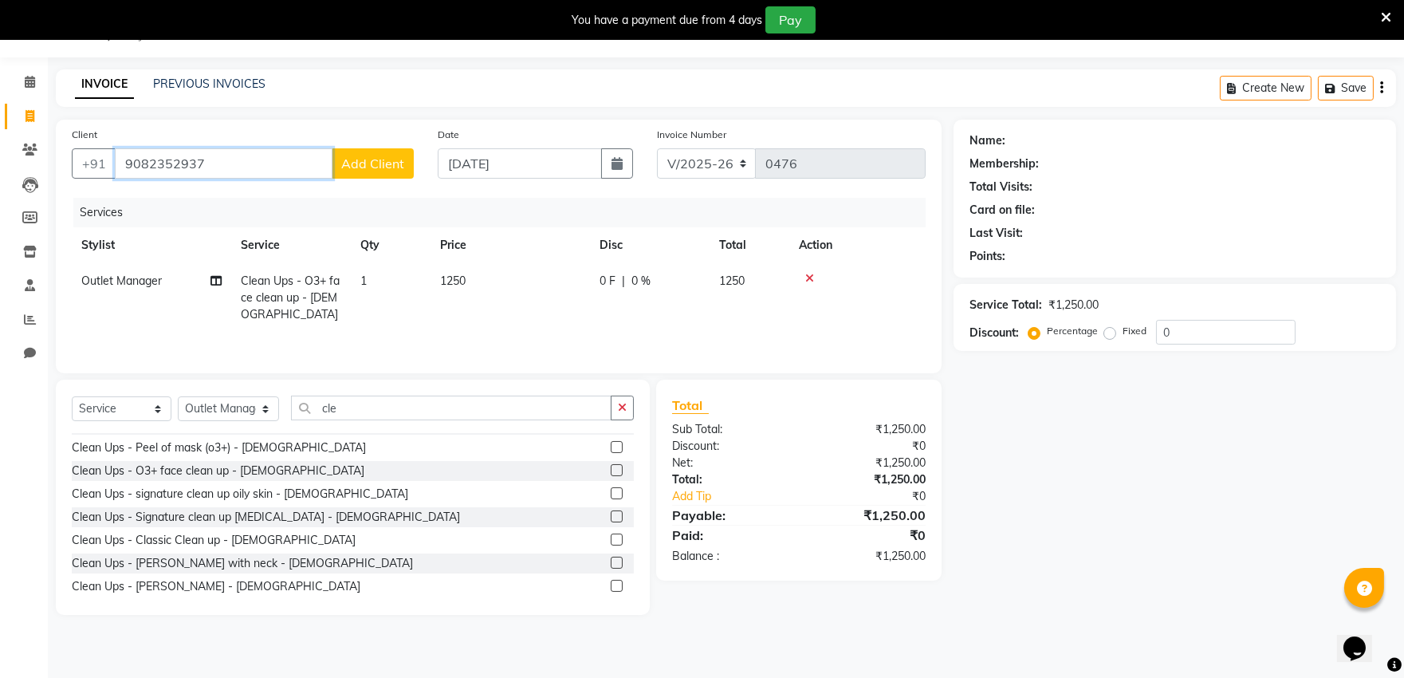
type input "9082352937"
click at [384, 174] on button "Add Client" at bounding box center [373, 163] width 82 height 30
select select "22"
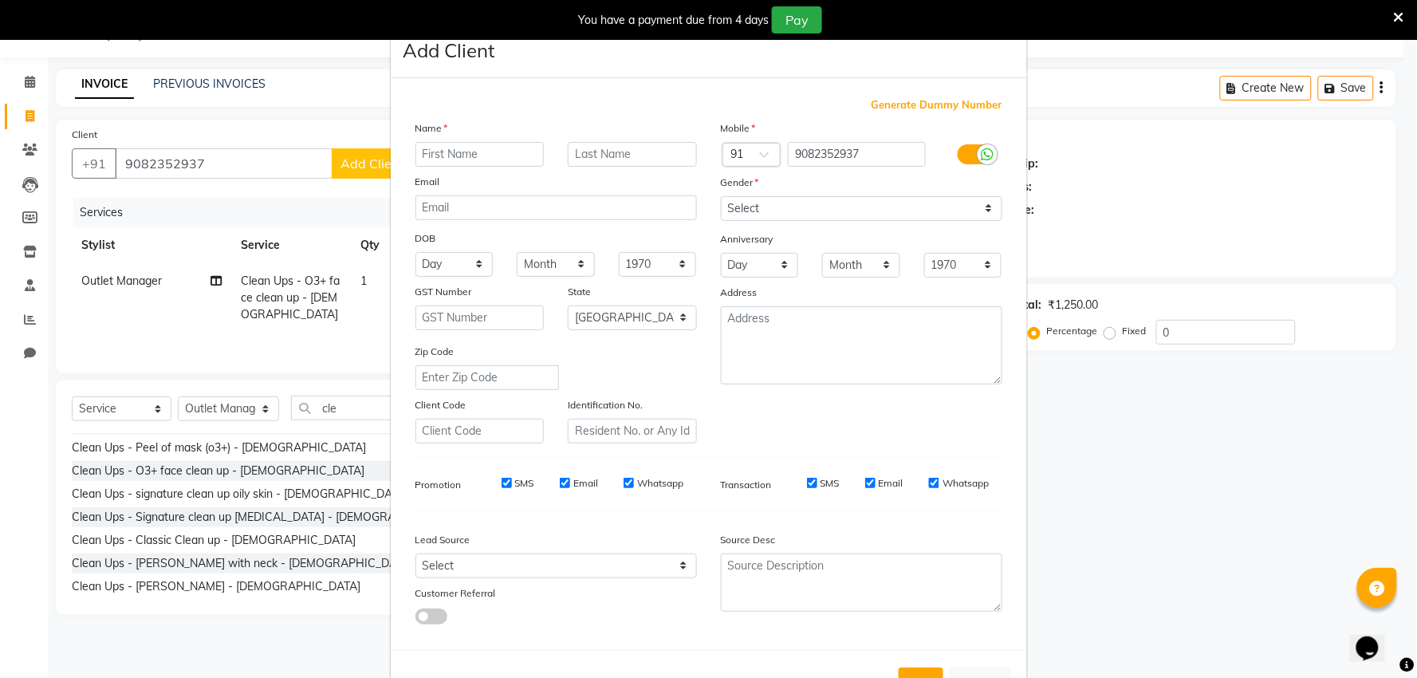
click at [436, 148] on input "text" at bounding box center [479, 154] width 129 height 25
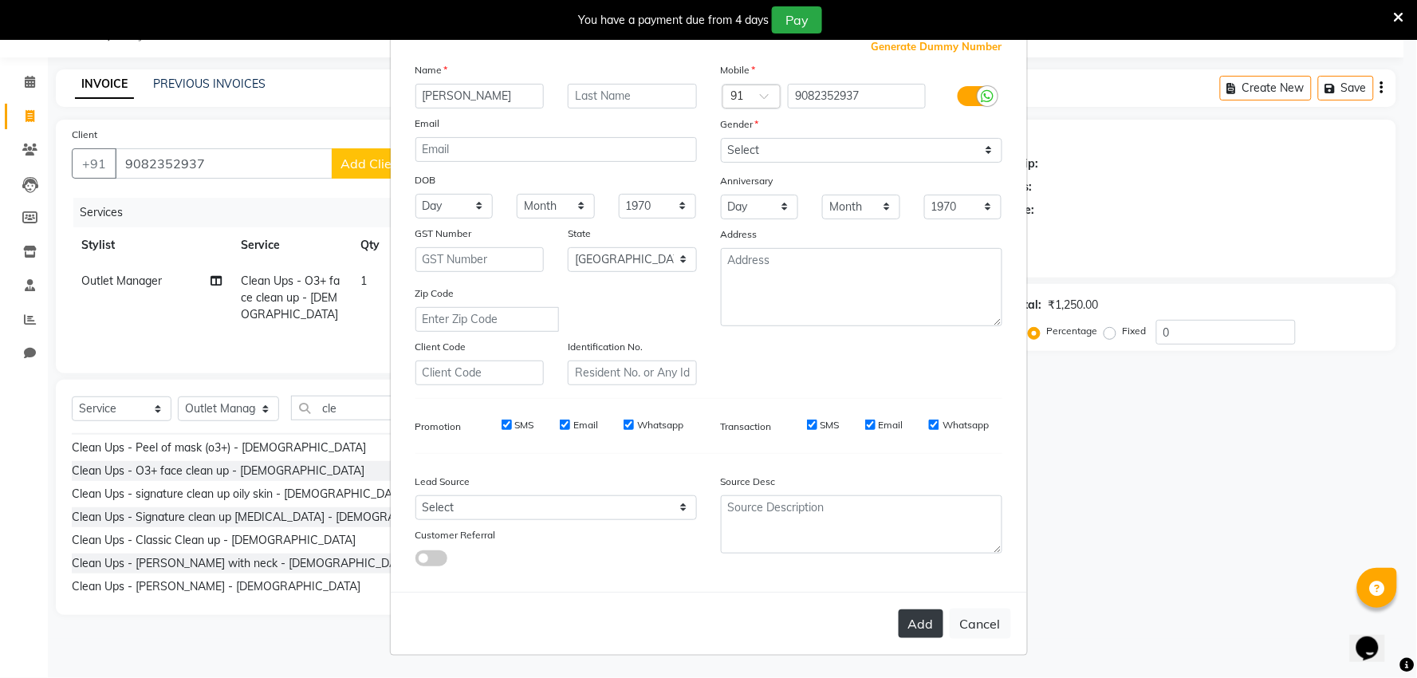
type input "[PERSON_NAME]"
click at [923, 616] on button "Add" at bounding box center [921, 623] width 45 height 29
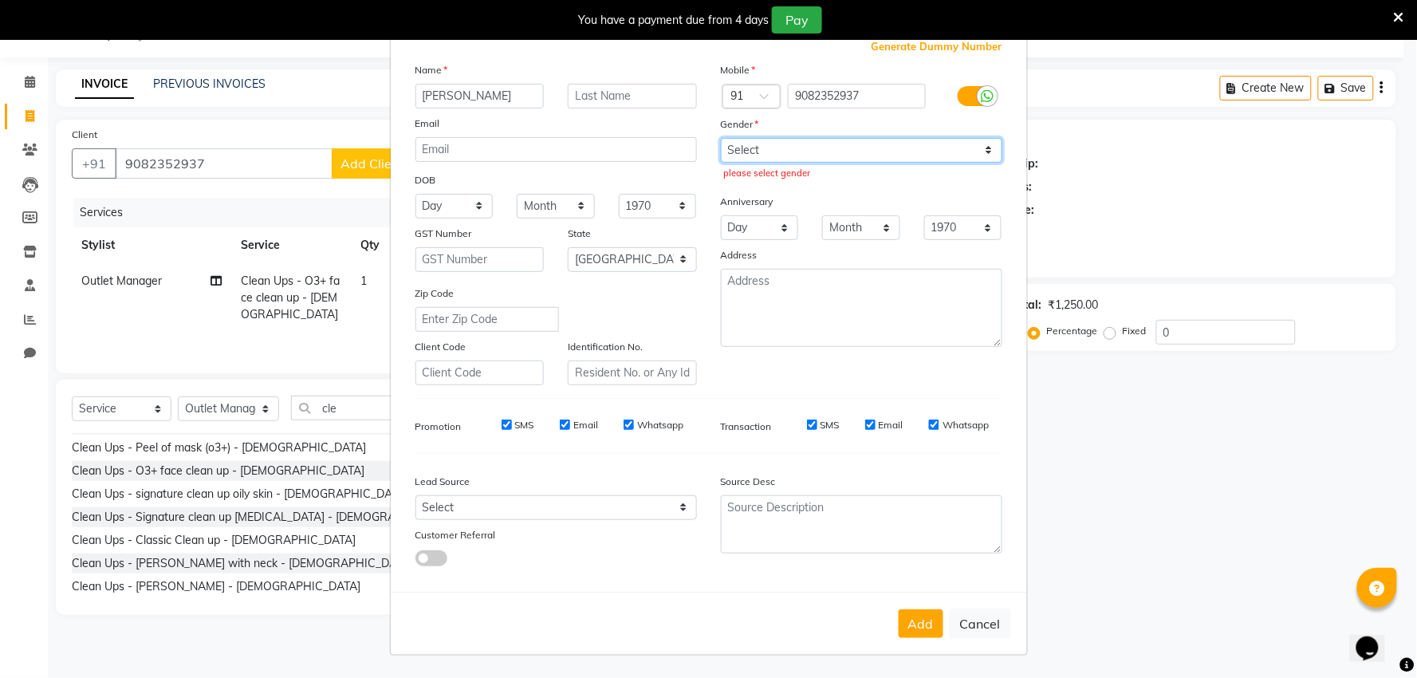
click at [860, 144] on select "Select [DEMOGRAPHIC_DATA] [DEMOGRAPHIC_DATA] Other Prefer Not To Say" at bounding box center [862, 150] width 282 height 25
select select "[DEMOGRAPHIC_DATA]"
click at [721, 138] on select "Select [DEMOGRAPHIC_DATA] [DEMOGRAPHIC_DATA] Other Prefer Not To Say" at bounding box center [862, 150] width 282 height 25
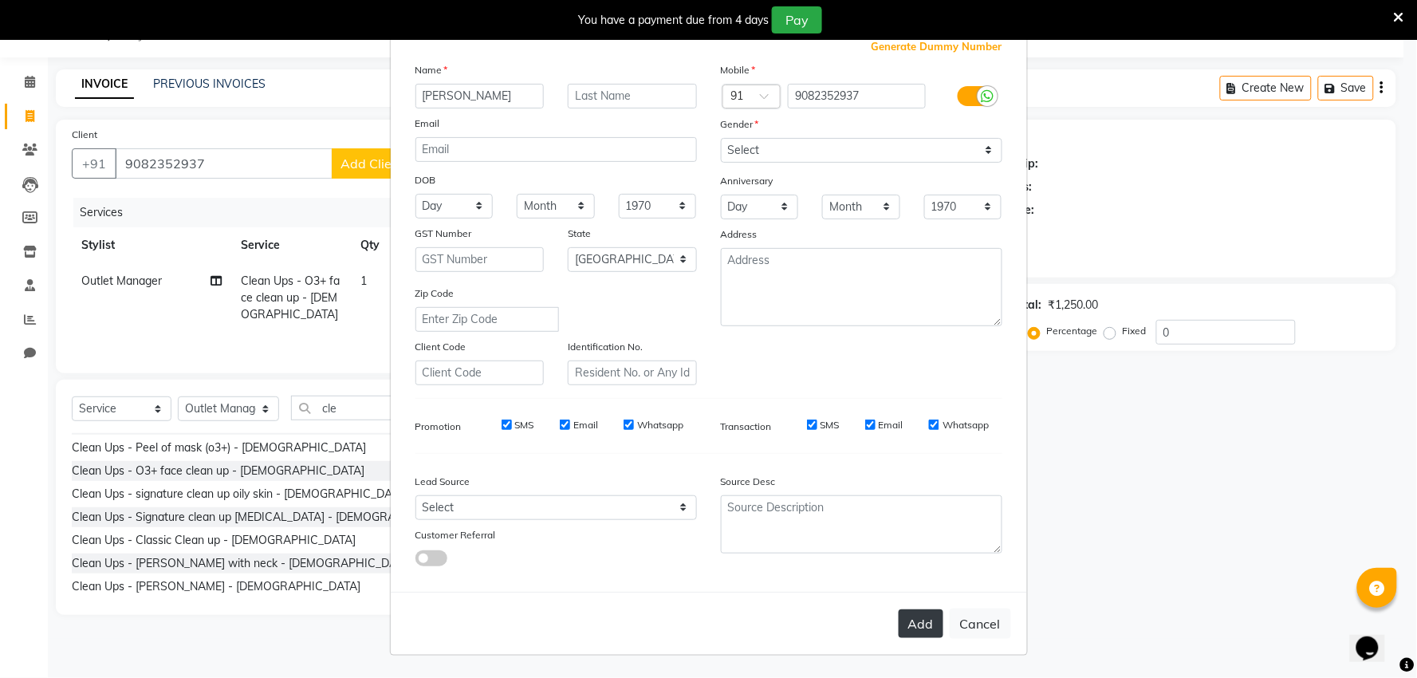
click at [905, 612] on button "Add" at bounding box center [921, 623] width 45 height 29
select select
select select "null"
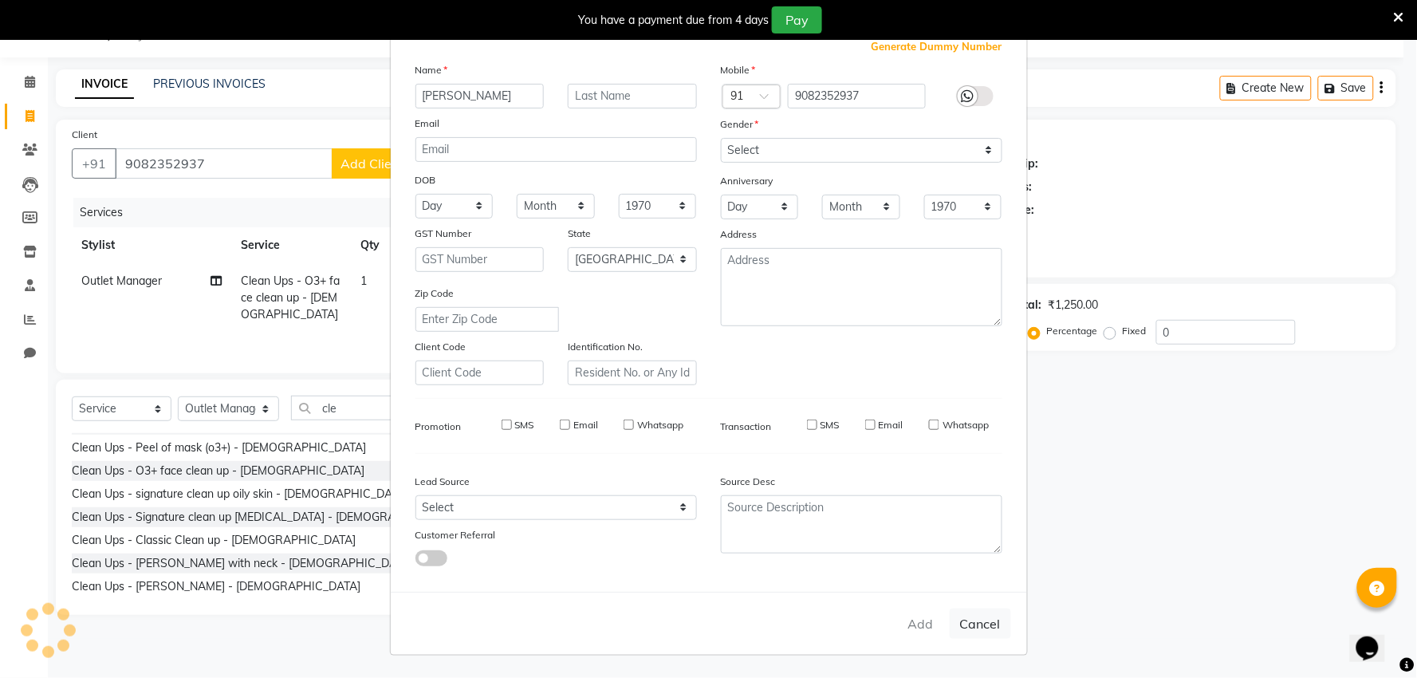
select select
checkbox input "false"
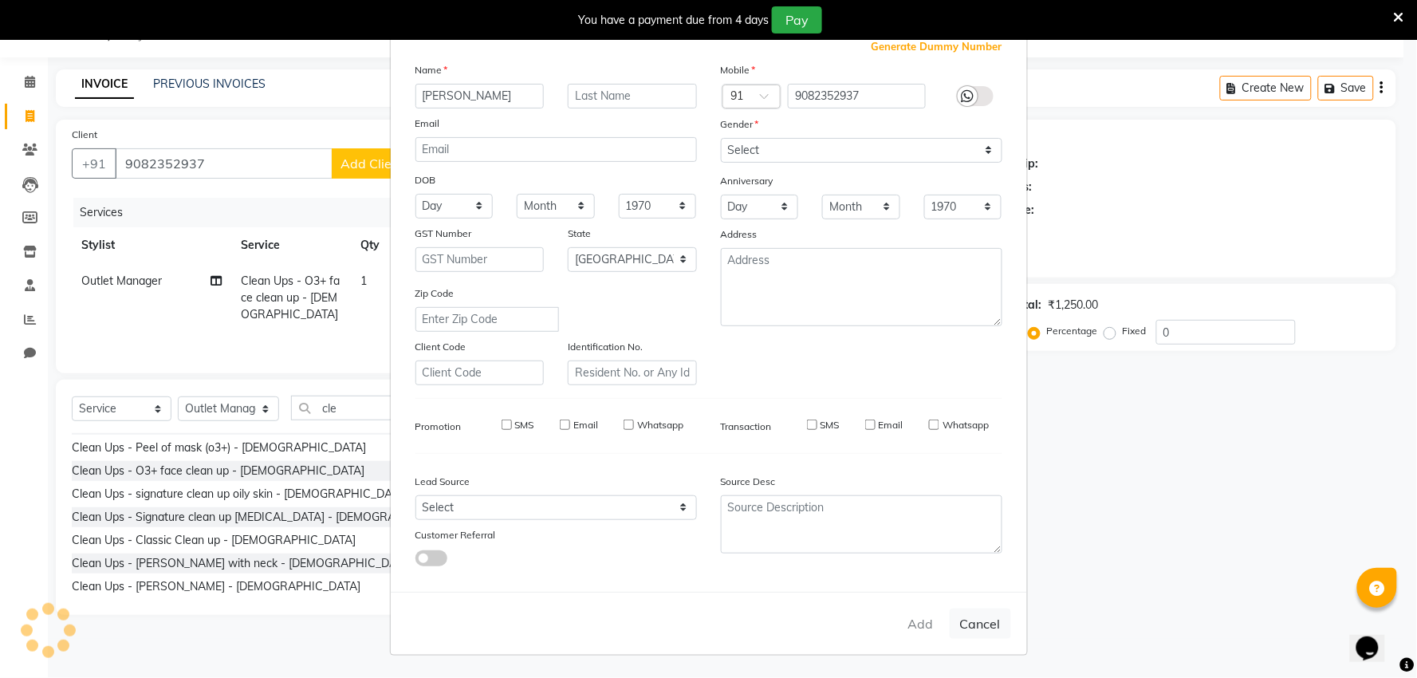
checkbox input "false"
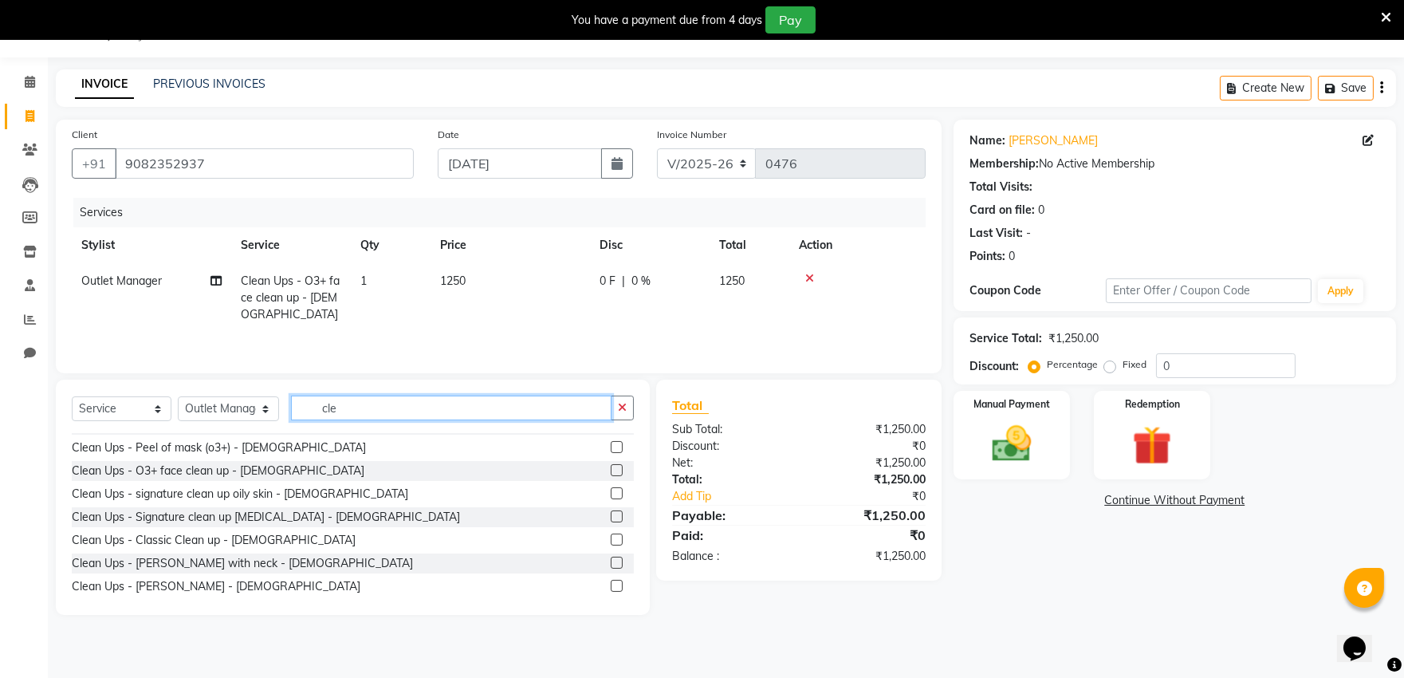
click at [590, 403] on input "cle" at bounding box center [451, 408] width 321 height 25
type input "c"
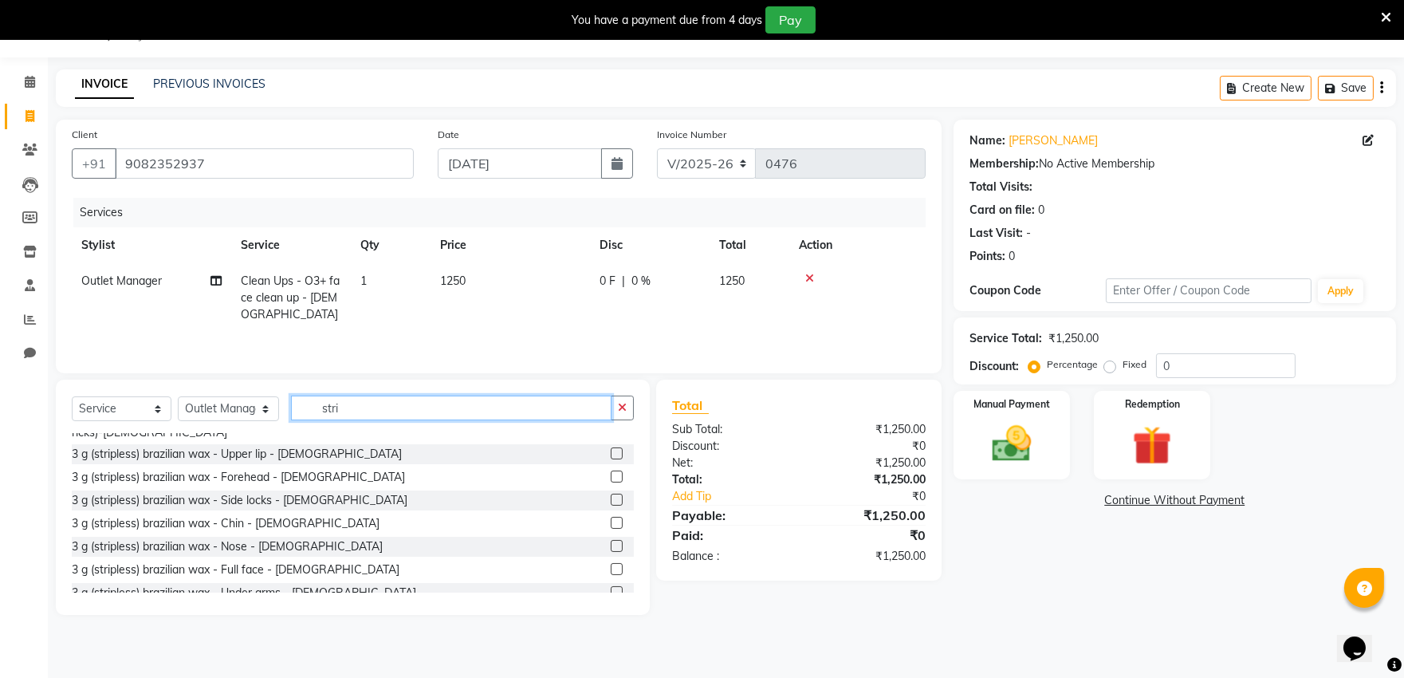
scroll to position [89, 0]
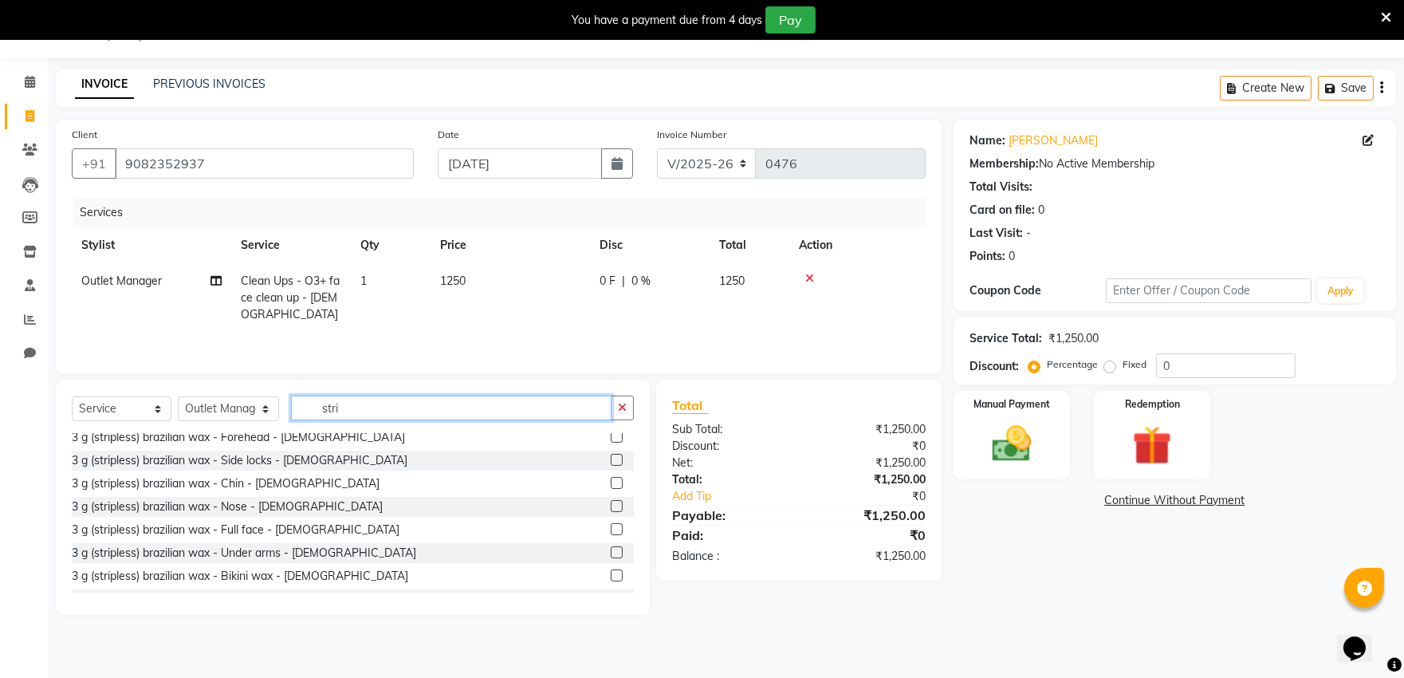
type input "stri"
click at [611, 551] on label at bounding box center [617, 552] width 12 height 12
click at [611, 551] on input "checkbox" at bounding box center [616, 553] width 10 height 10
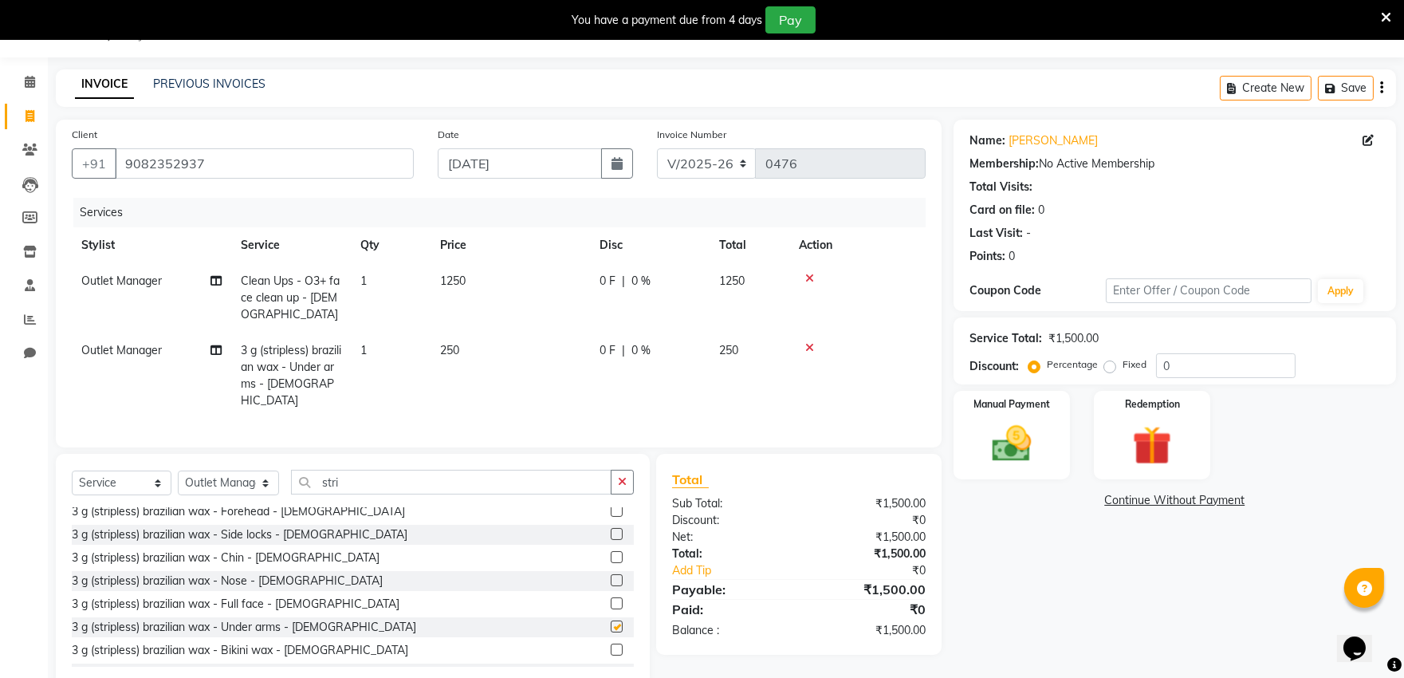
checkbox input "false"
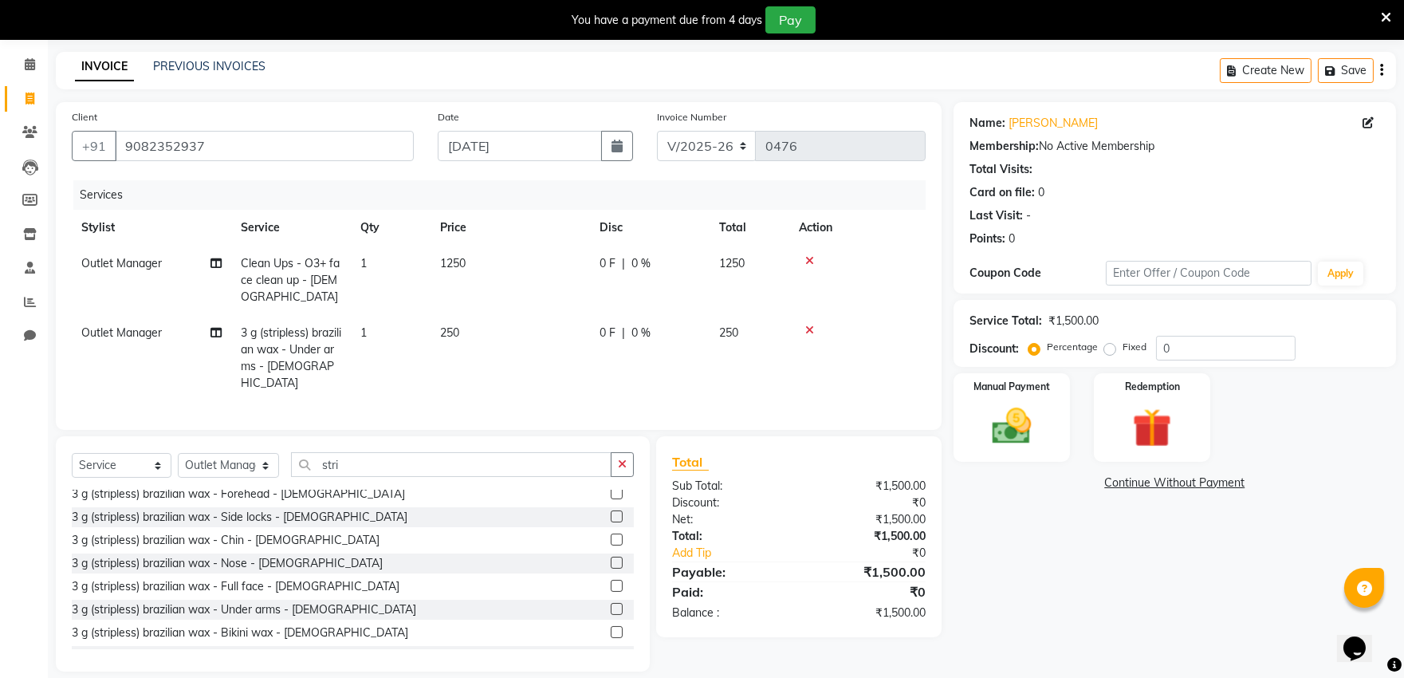
scroll to position [72, 0]
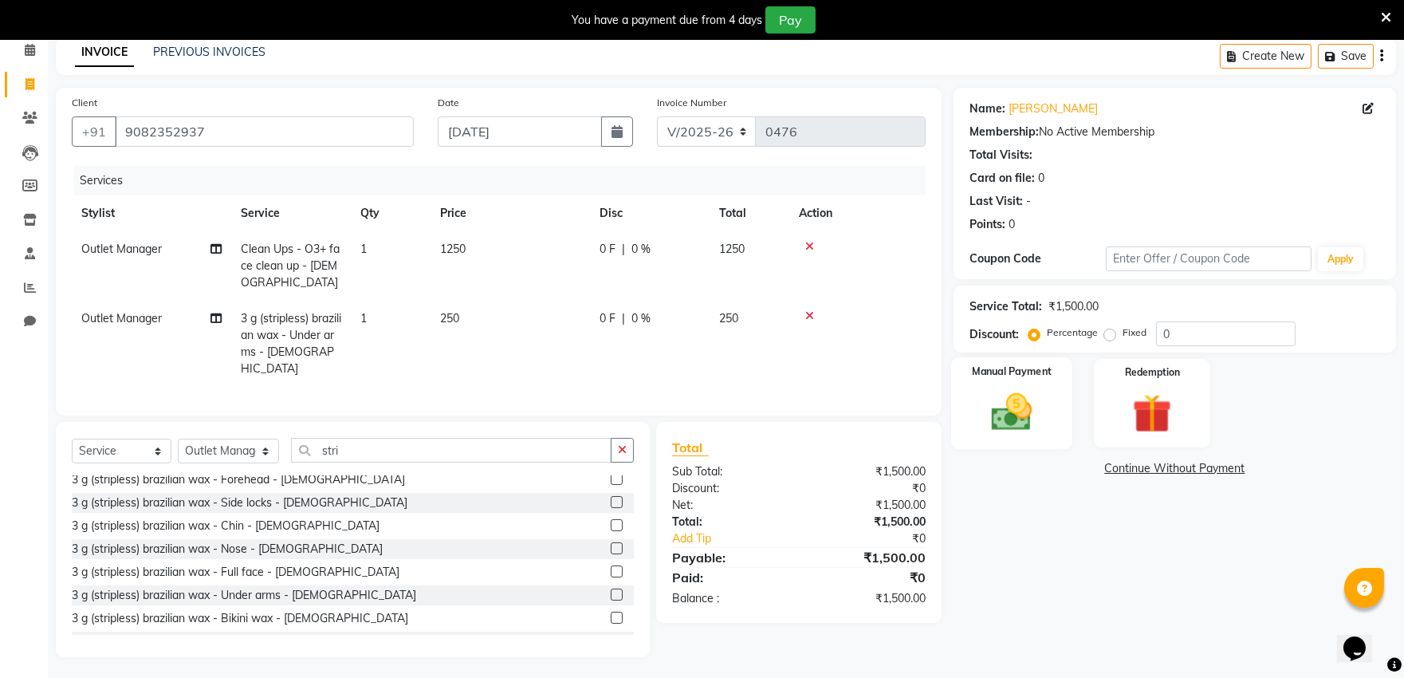
click at [1032, 424] on img at bounding box center [1012, 411] width 66 height 47
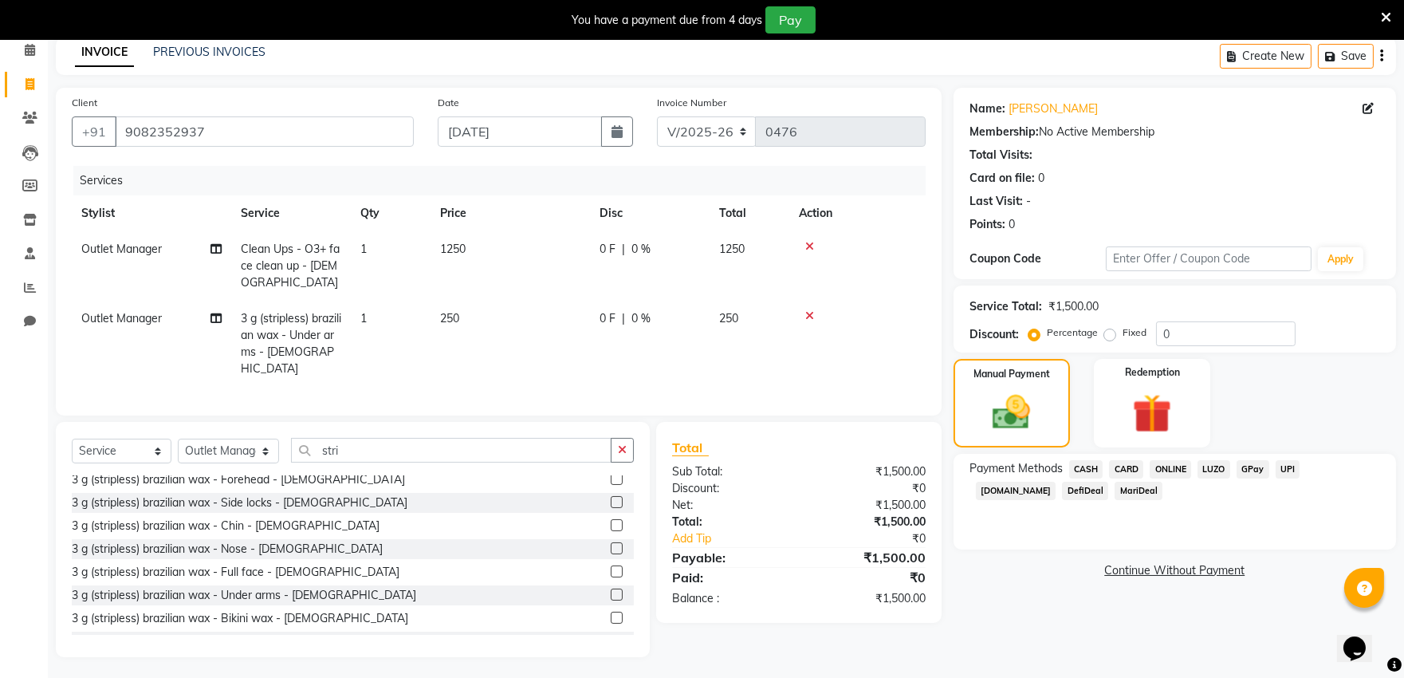
click at [1176, 461] on span "ONLINE" at bounding box center [1170, 469] width 41 height 18
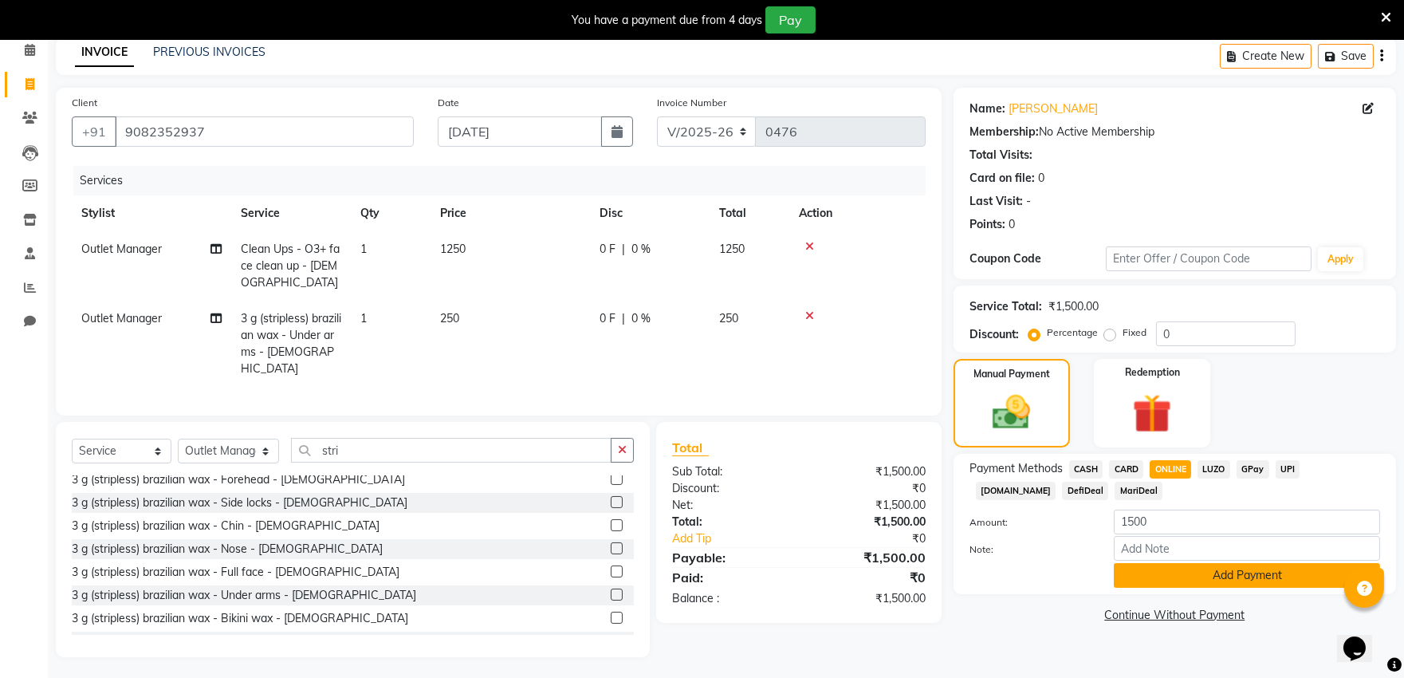
click at [1191, 586] on button "Add Payment" at bounding box center [1247, 575] width 266 height 25
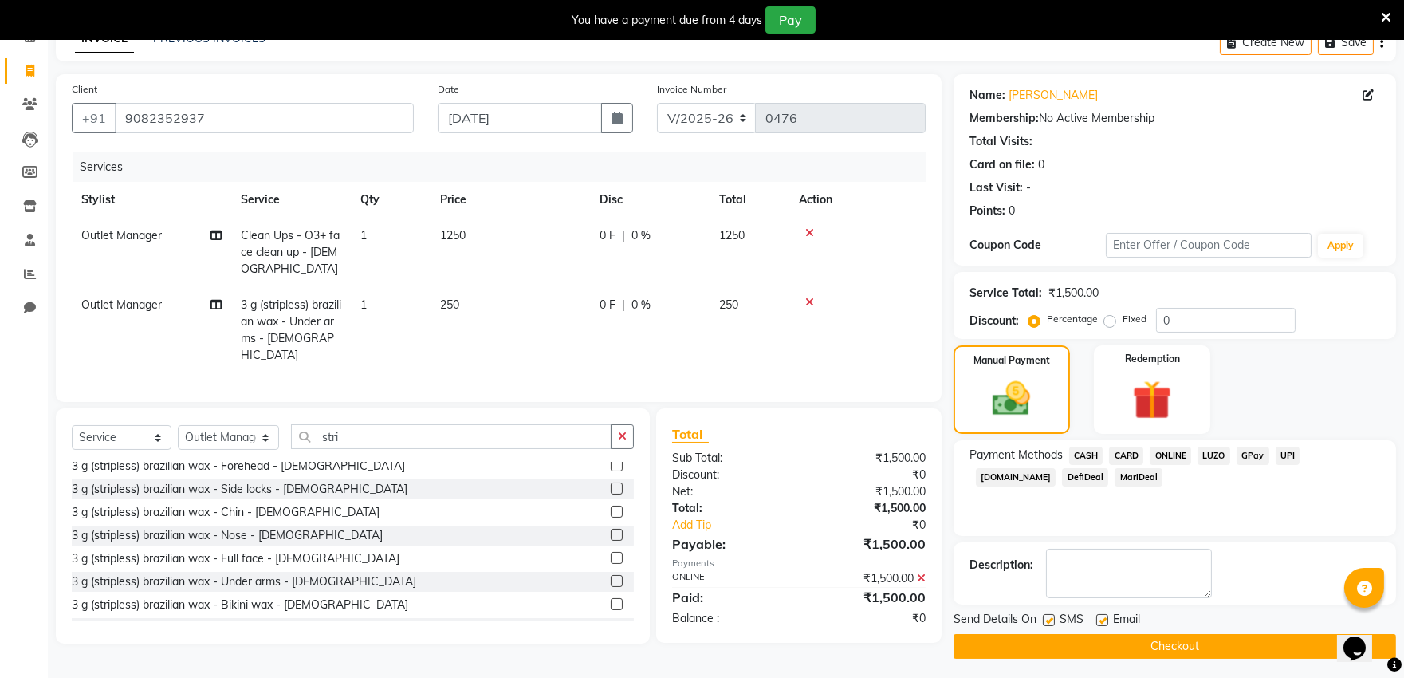
scroll to position [90, 0]
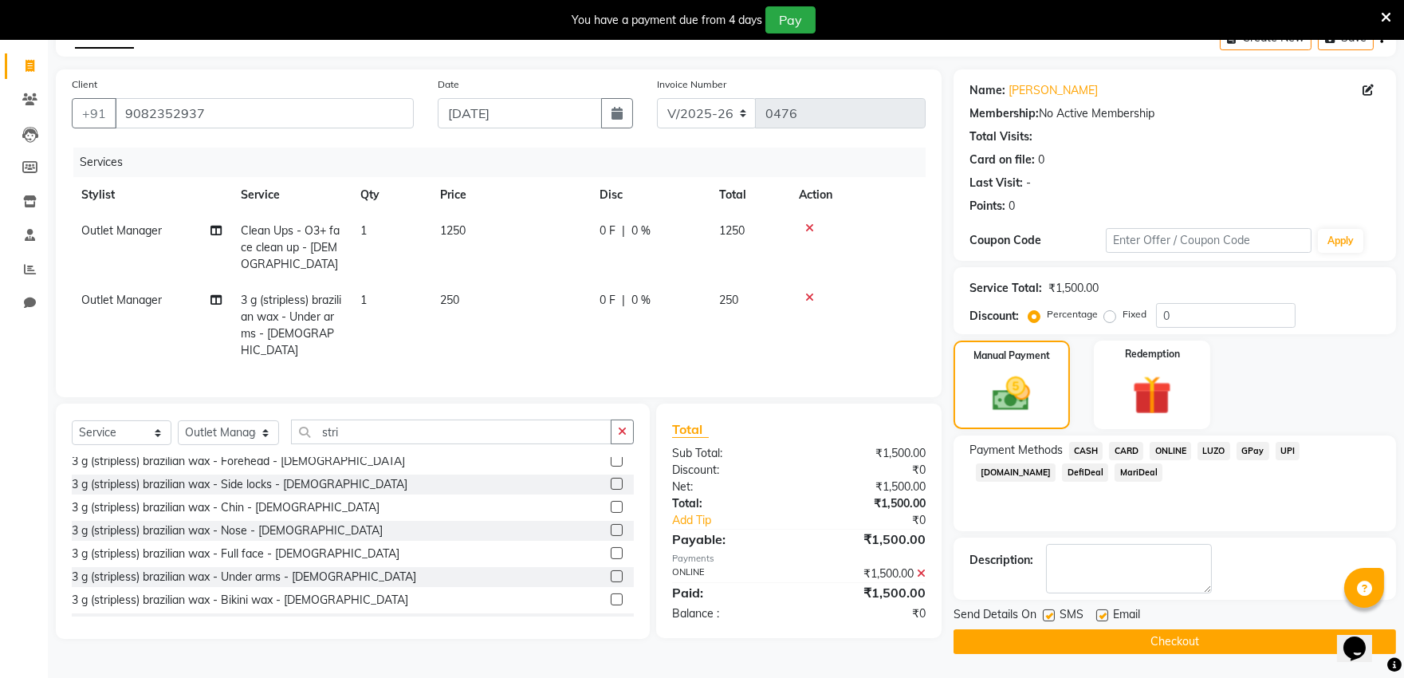
click at [1152, 640] on button "Checkout" at bounding box center [1175, 641] width 443 height 25
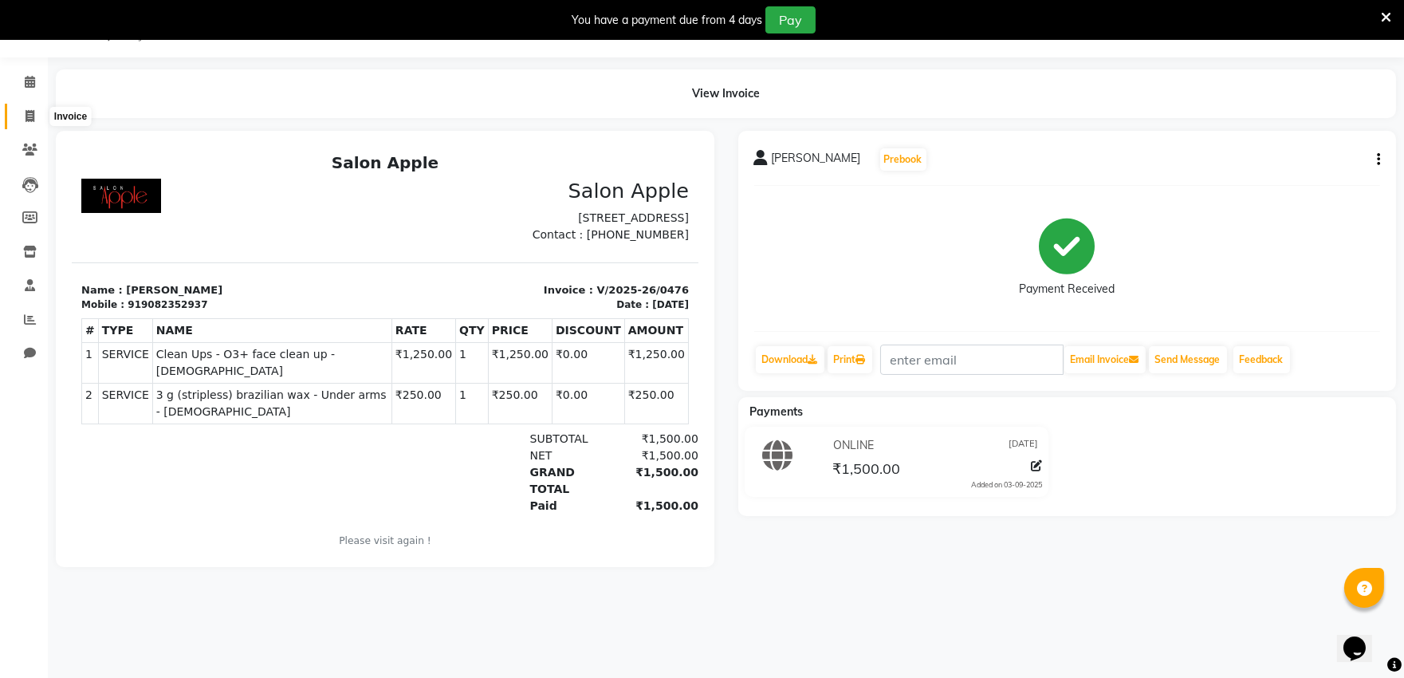
click at [30, 112] on icon at bounding box center [30, 116] width 9 height 12
select select "6774"
select select "service"
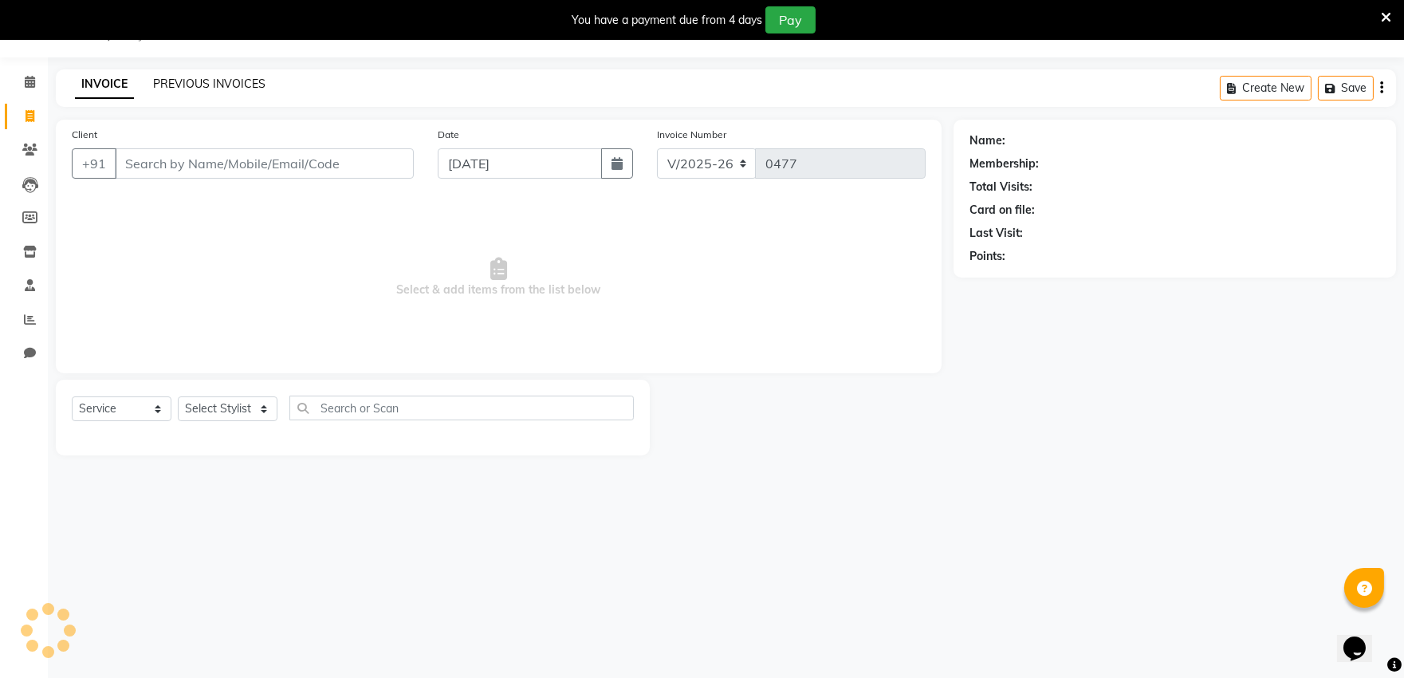
click at [207, 85] on link "PREVIOUS INVOICES" at bounding box center [209, 84] width 112 height 14
